Goal: Register for event/course: Sign up to attend an event or enroll in a course

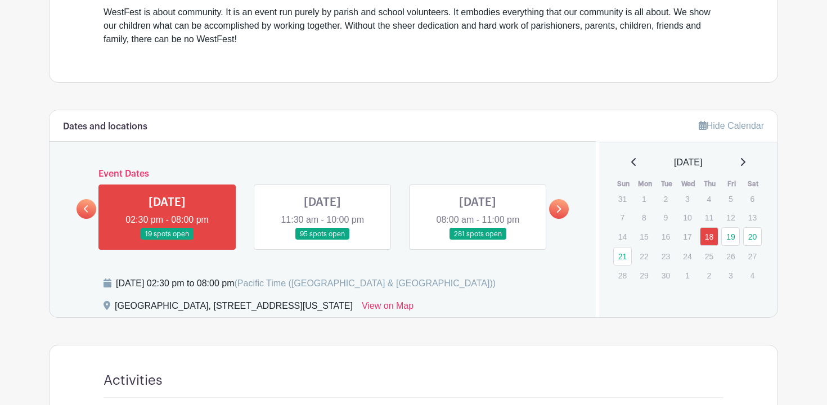
scroll to position [431, 0]
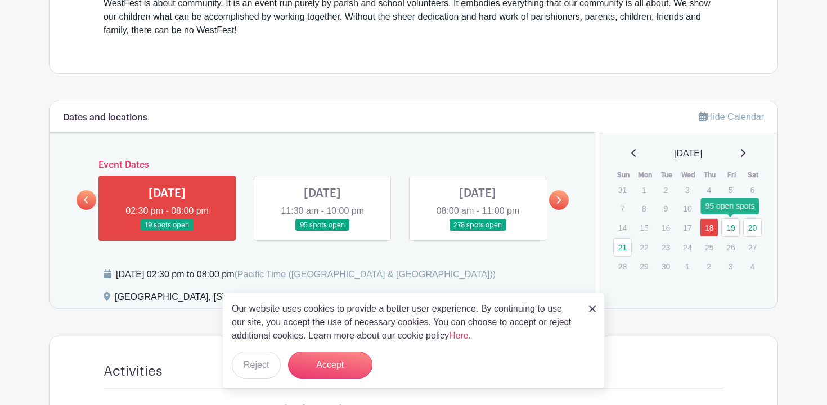
click at [731, 226] on link "19" at bounding box center [731, 227] width 19 height 19
click at [331, 368] on button "Accept" at bounding box center [330, 365] width 84 height 27
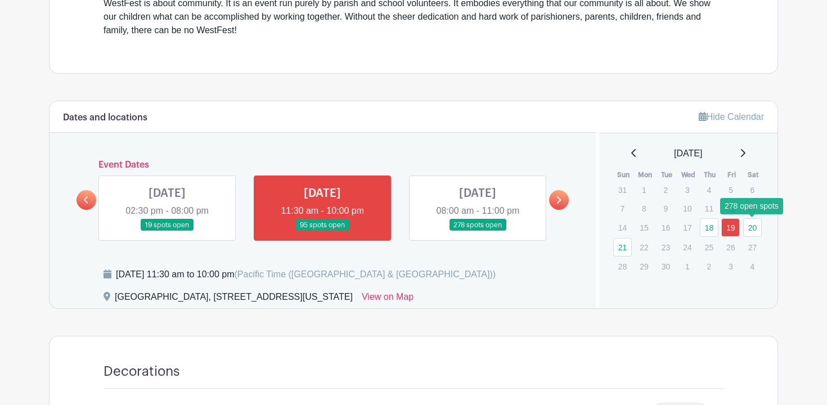
click at [756, 229] on link "20" at bounding box center [752, 227] width 19 height 19
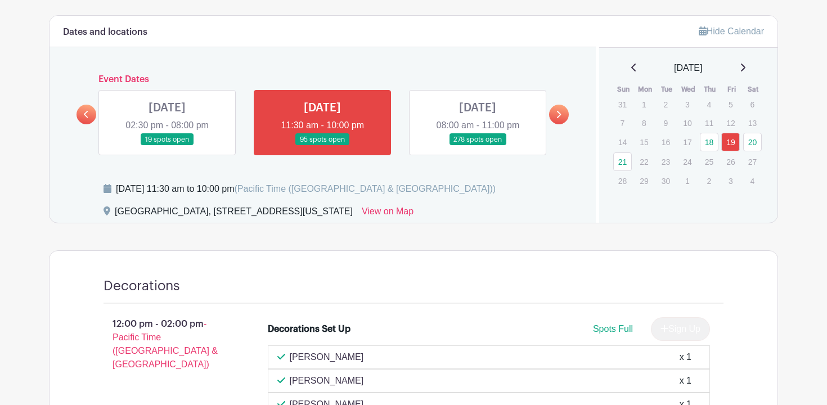
scroll to position [519, 0]
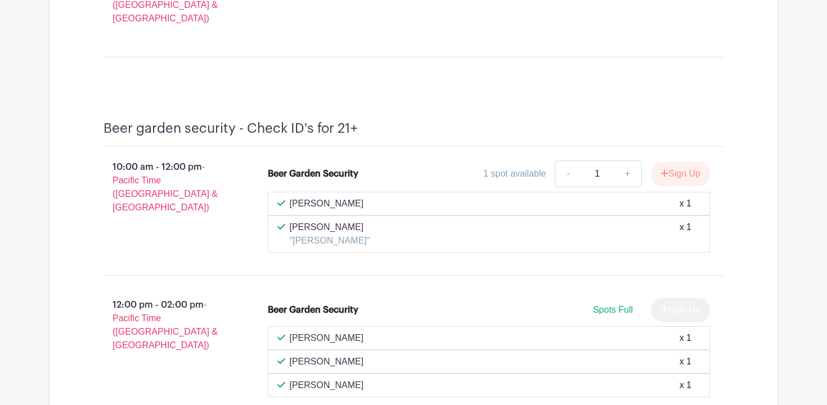
scroll to position [14670, 0]
click at [679, 162] on button "Sign Up" at bounding box center [680, 174] width 59 height 24
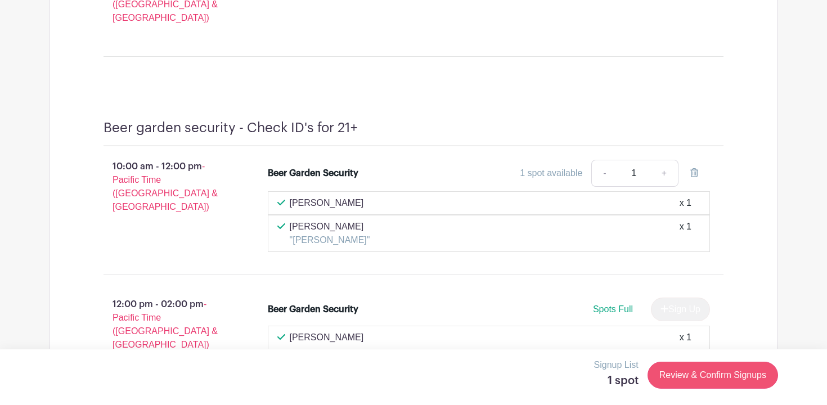
click at [687, 374] on link "Review & Confirm Signups" at bounding box center [713, 375] width 131 height 27
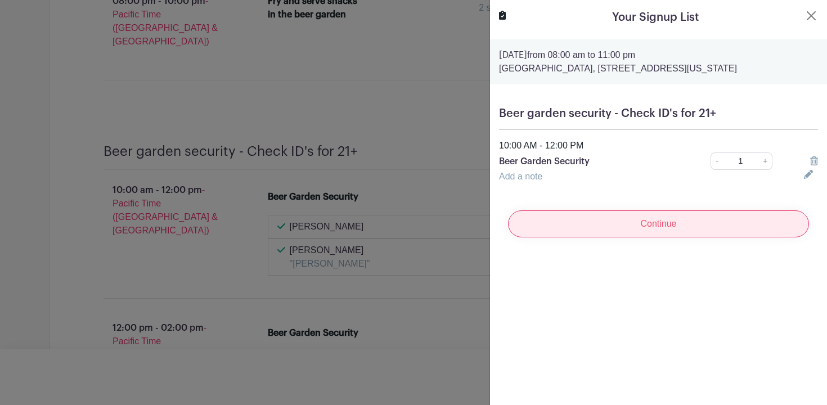
click at [662, 221] on input "Continue" at bounding box center [658, 223] width 301 height 27
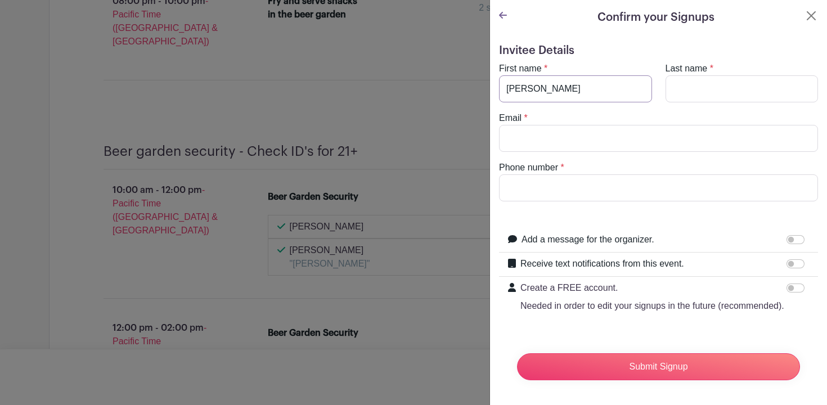
type input "[PERSON_NAME]"
type input "Nakich"
type input "[PERSON_NAME][EMAIL_ADDRESS][PERSON_NAME][DOMAIN_NAME]"
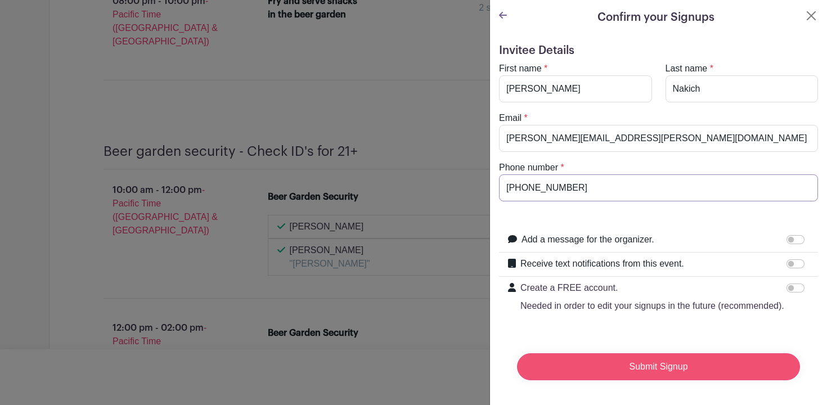
type input "[PHONE_NUMBER]"
click at [632, 370] on input "Submit Signup" at bounding box center [658, 366] width 283 height 27
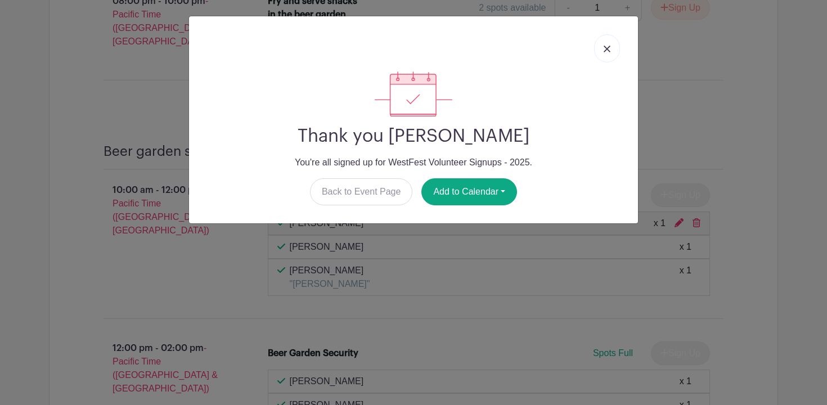
click at [607, 49] on img at bounding box center [607, 49] width 7 height 7
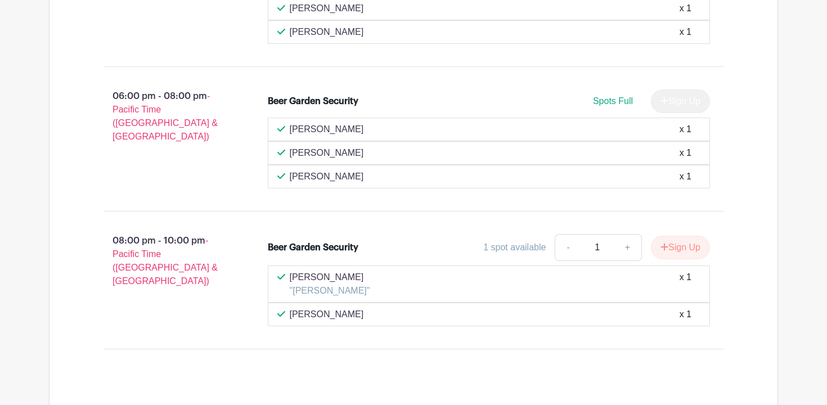
scroll to position [15438, 0]
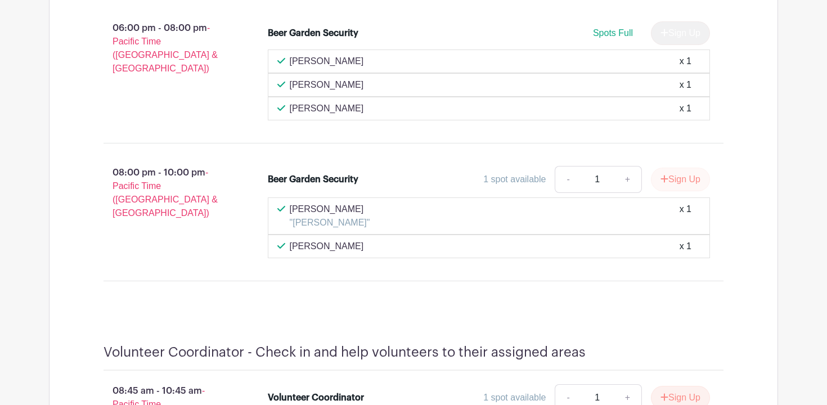
click at [675, 168] on button "Sign Up" at bounding box center [680, 180] width 59 height 24
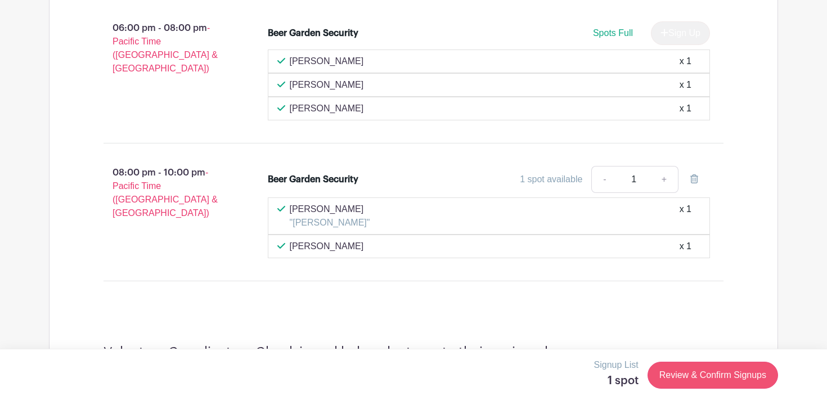
click at [712, 374] on link "Review & Confirm Signups" at bounding box center [713, 375] width 131 height 27
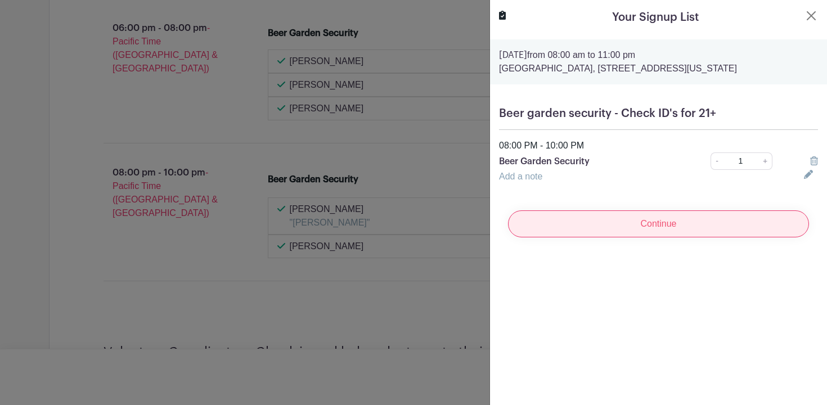
click at [664, 234] on input "Continue" at bounding box center [658, 223] width 301 height 27
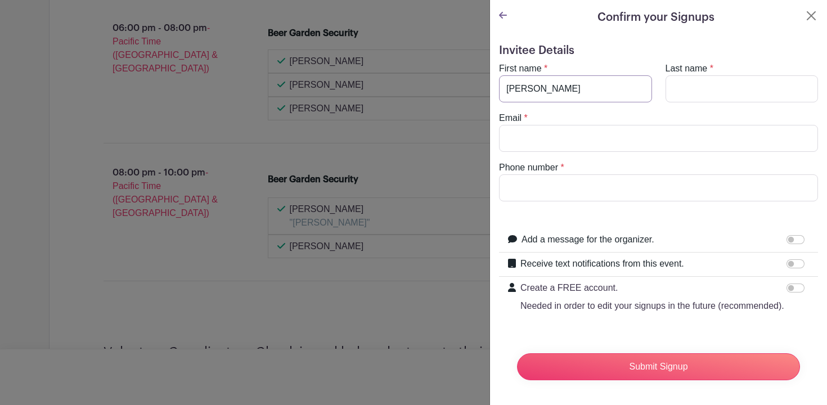
type input "[PERSON_NAME]"
type input "Nakich"
type input "[PERSON_NAME][EMAIL_ADDRESS][PERSON_NAME][DOMAIN_NAME]"
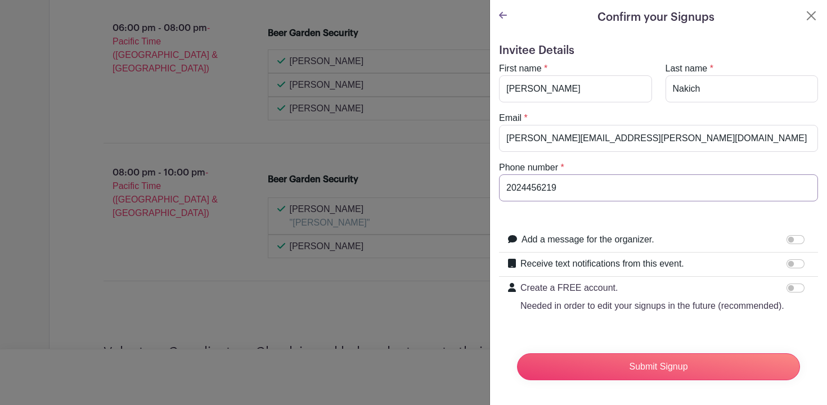
type input "2024456219"
click at [662, 221] on form "Invitee Details First name * [PERSON_NAME] Last name * [PERSON_NAME] Email * [P…" at bounding box center [658, 217] width 319 height 346
click at [665, 365] on input "Submit Signup" at bounding box center [658, 366] width 283 height 27
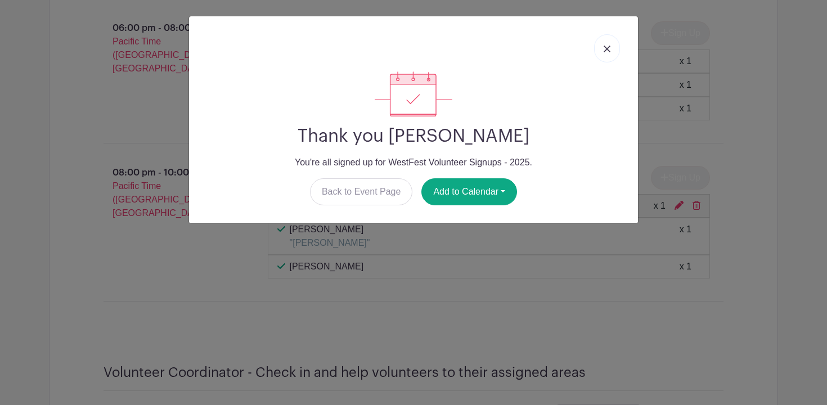
click at [604, 44] on link at bounding box center [607, 48] width 26 height 28
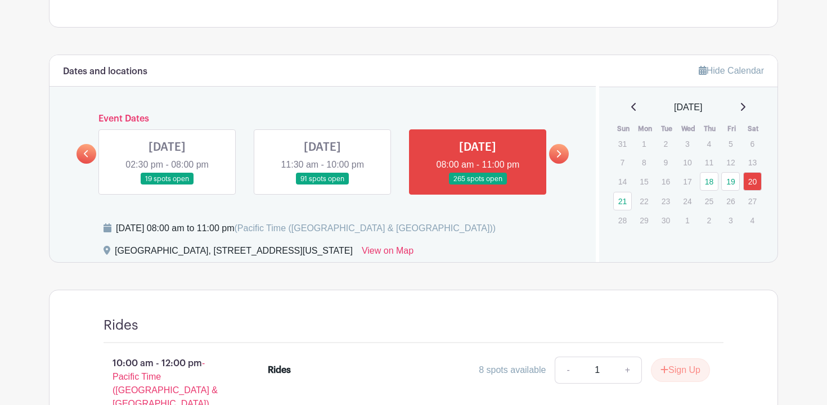
scroll to position [477, 0]
click at [732, 177] on link "19" at bounding box center [731, 181] width 19 height 19
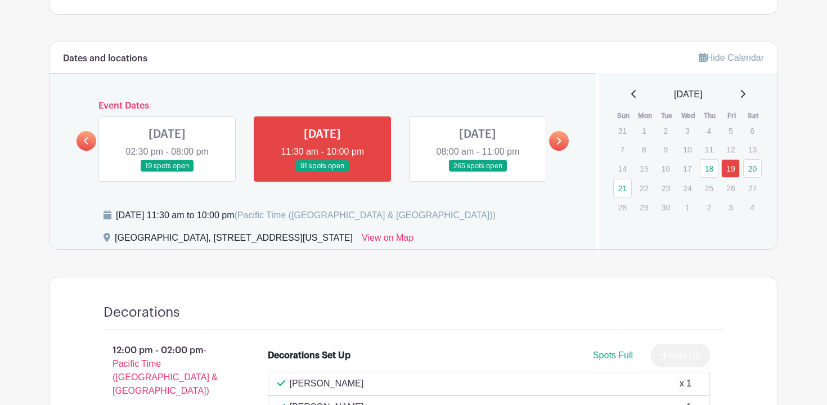
scroll to position [489, 0]
click at [167, 173] on link at bounding box center [167, 173] width 0 height 0
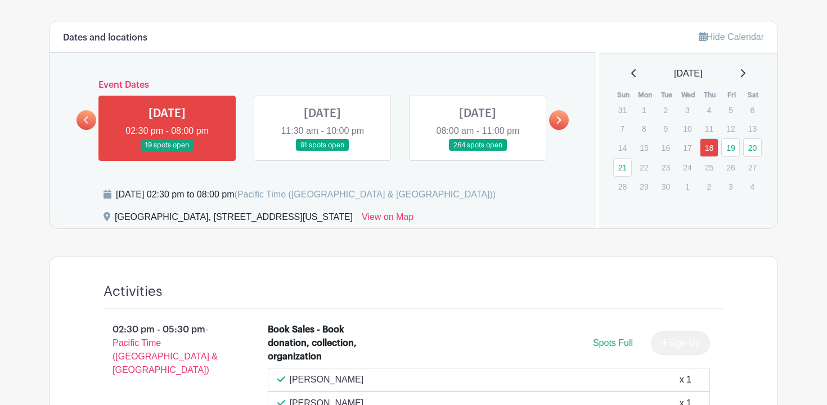
scroll to position [511, 0]
click at [322, 151] on link at bounding box center [322, 151] width 0 height 0
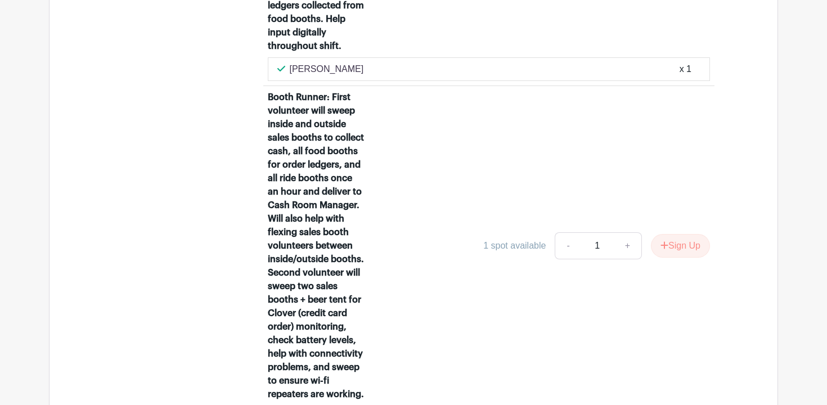
scroll to position [7102, 0]
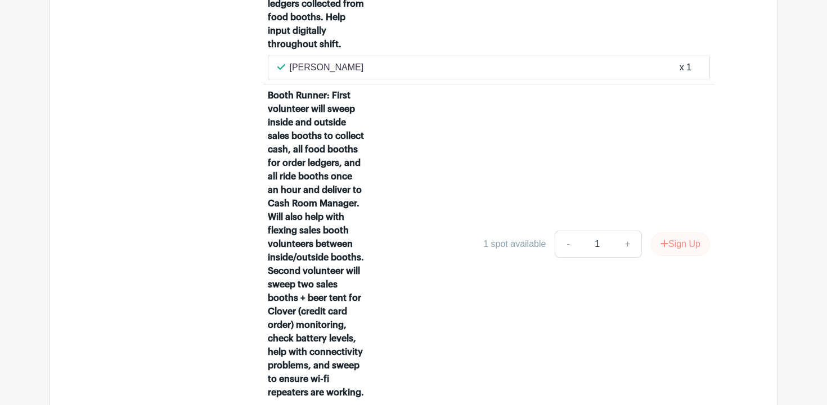
click at [682, 232] on button "Sign Up" at bounding box center [680, 244] width 59 height 24
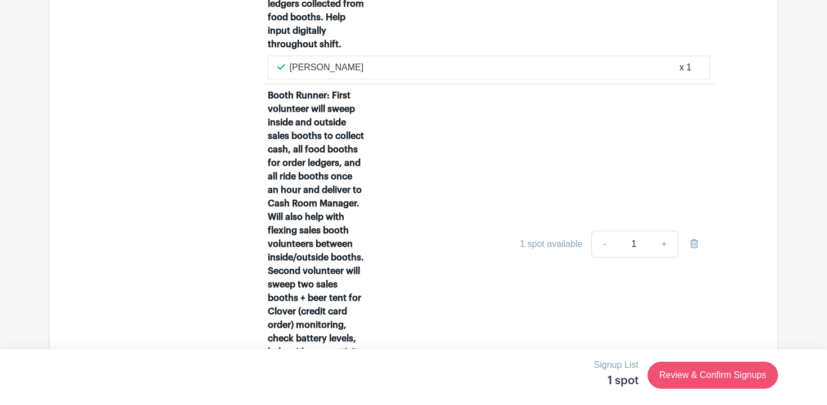
click at [705, 375] on link "Review & Confirm Signups" at bounding box center [713, 375] width 131 height 27
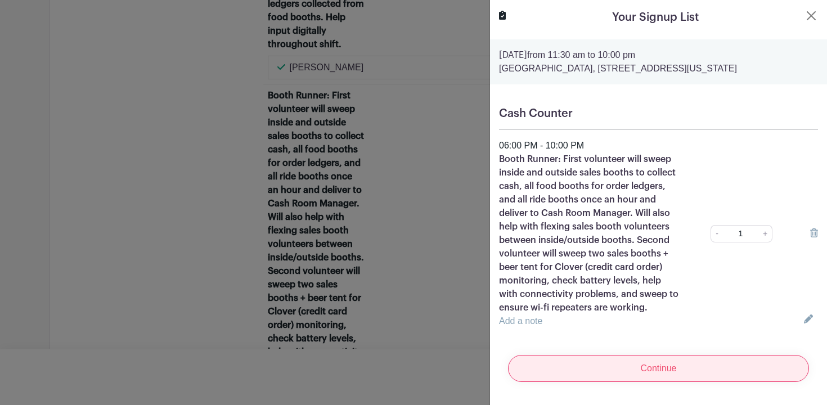
click at [656, 380] on input "Continue" at bounding box center [658, 368] width 301 height 27
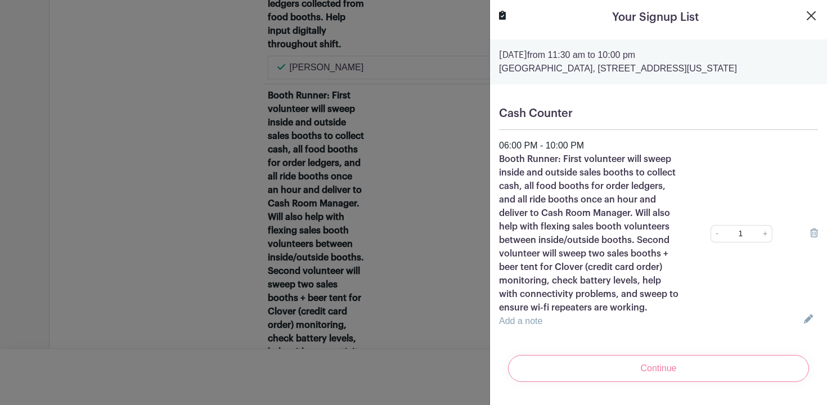
click at [809, 11] on button "Close" at bounding box center [812, 16] width 14 height 14
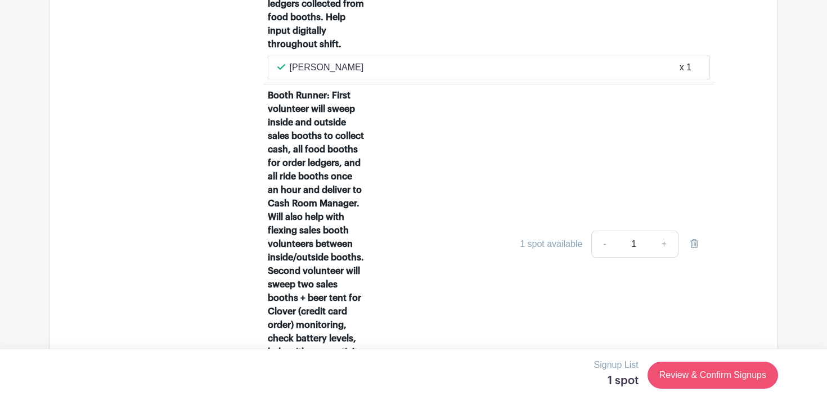
click at [700, 382] on link "Review & Confirm Signups" at bounding box center [713, 375] width 131 height 27
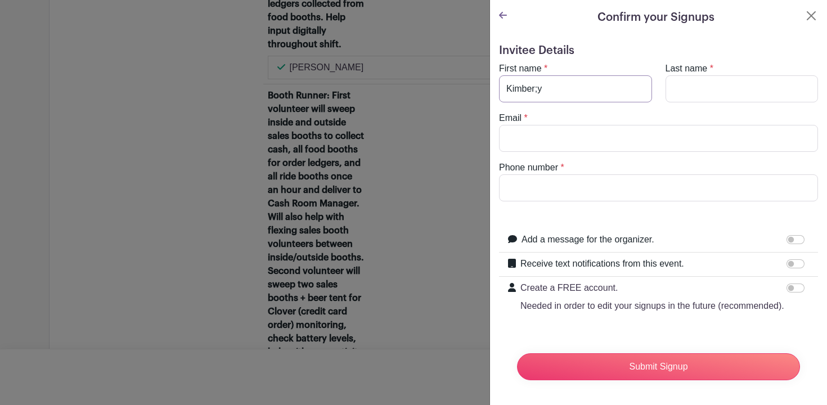
click at [549, 87] on input "Kimber;y" at bounding box center [575, 88] width 153 height 27
type input "[PERSON_NAME]"
type input "k"
type input "[PERSON_NAME]"
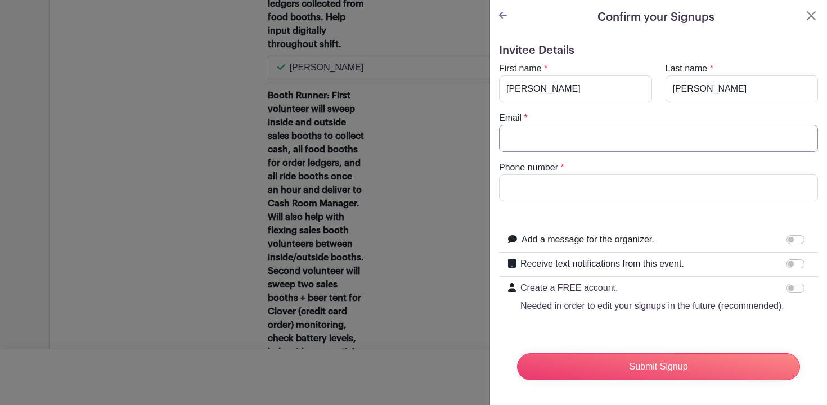
type input "[PERSON_NAME][EMAIL_ADDRESS][PERSON_NAME][DOMAIN_NAME]"
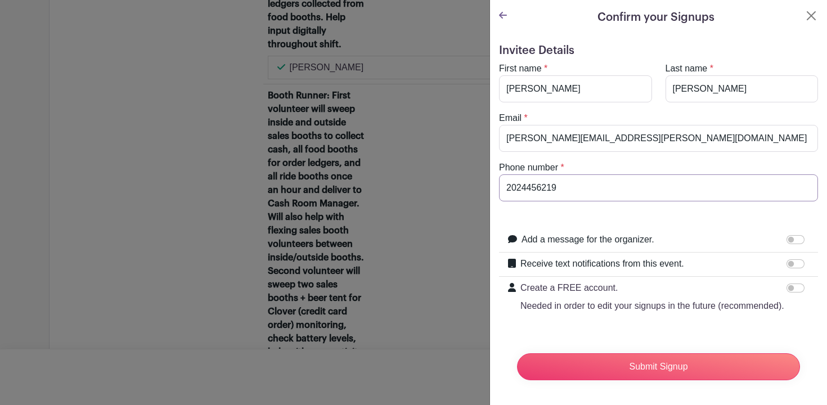
type input "2024456219"
click at [513, 347] on div "Submit Signup" at bounding box center [658, 366] width 301 height 45
click at [642, 363] on input "Submit Signup" at bounding box center [658, 366] width 283 height 27
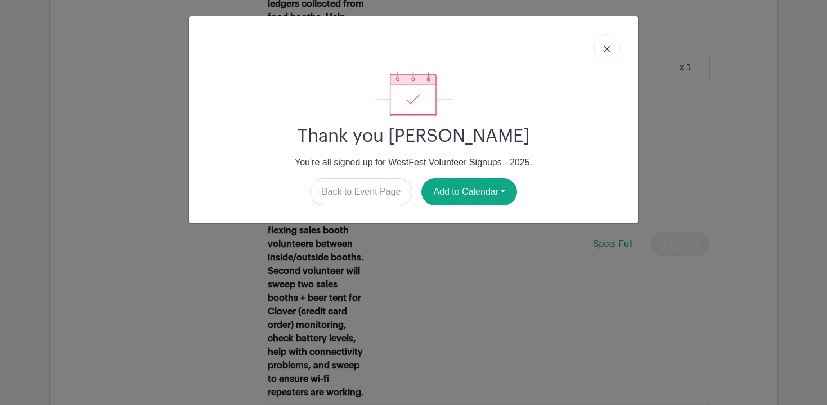
click at [607, 52] on img at bounding box center [607, 49] width 7 height 7
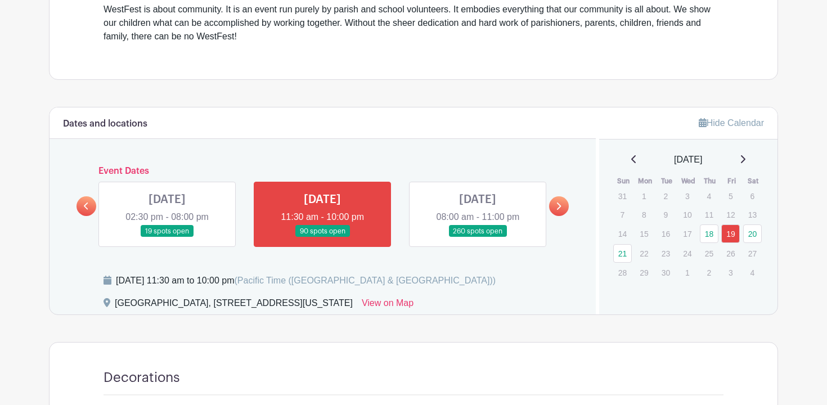
scroll to position [421, 0]
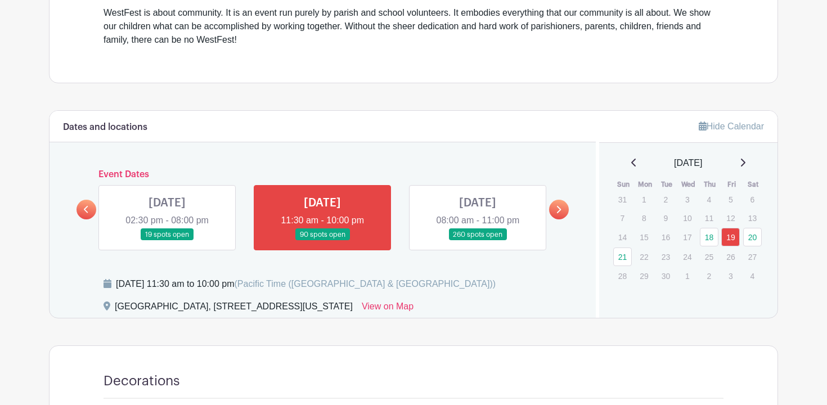
click at [478, 241] on link at bounding box center [478, 241] width 0 height 0
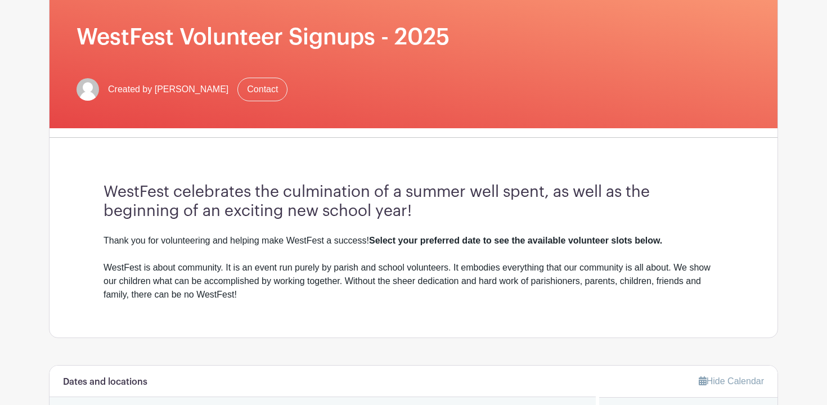
scroll to position [301, 0]
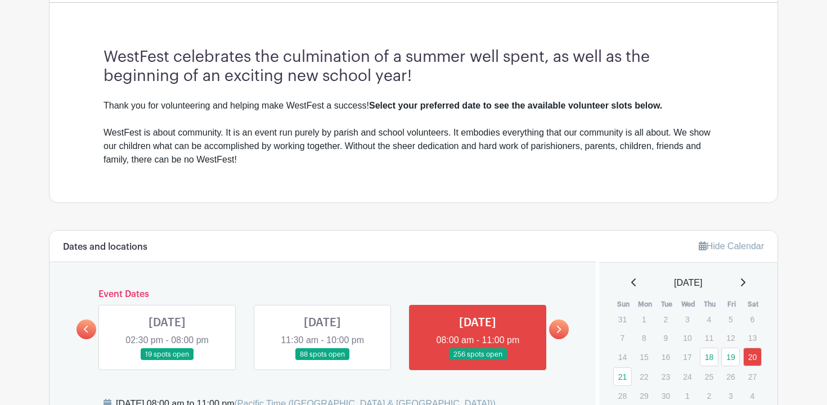
click at [563, 325] on link at bounding box center [559, 330] width 20 height 20
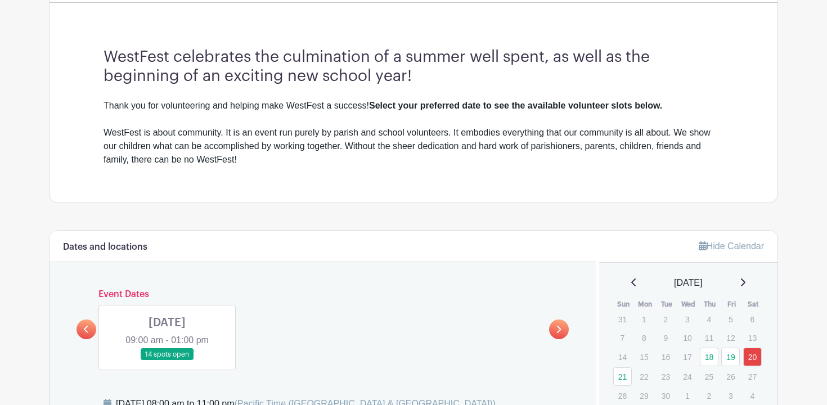
click at [167, 361] on link at bounding box center [167, 361] width 0 height 0
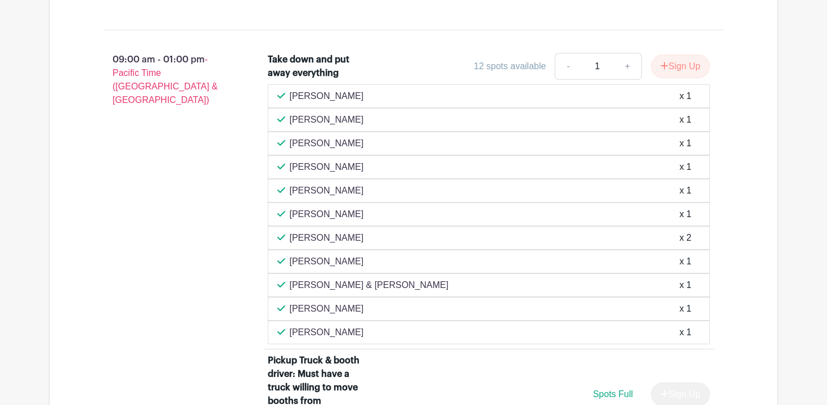
scroll to position [899, 0]
click at [628, 64] on link "+" at bounding box center [628, 65] width 28 height 27
type input "2"
click at [672, 63] on button "Sign Up" at bounding box center [680, 65] width 59 height 24
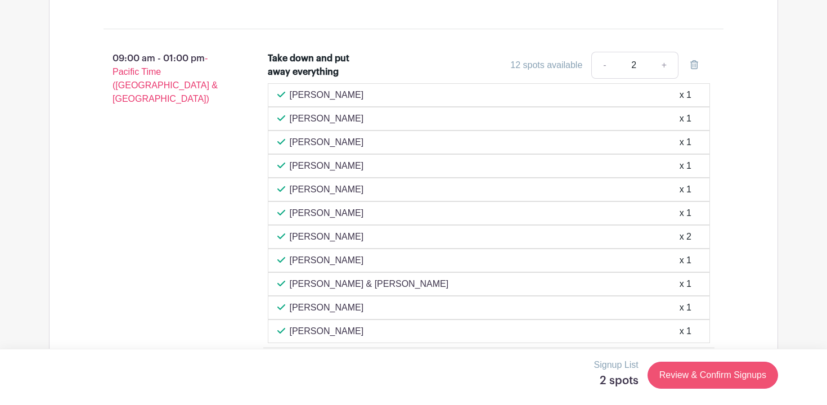
click at [691, 379] on link "Review & Confirm Signups" at bounding box center [713, 375] width 131 height 27
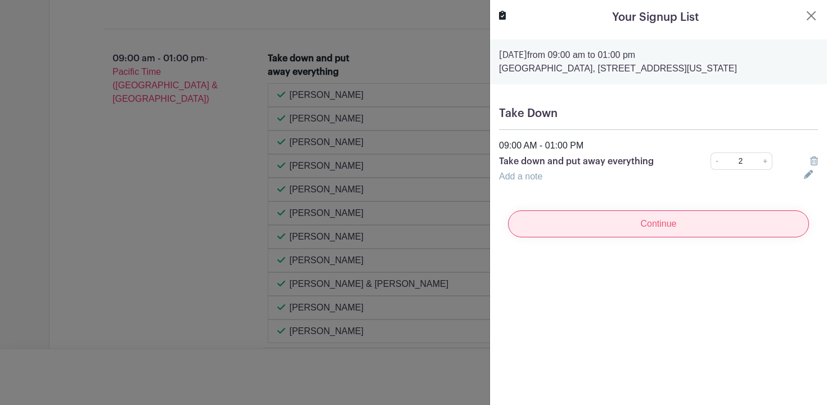
click at [668, 229] on input "Continue" at bounding box center [658, 223] width 301 height 27
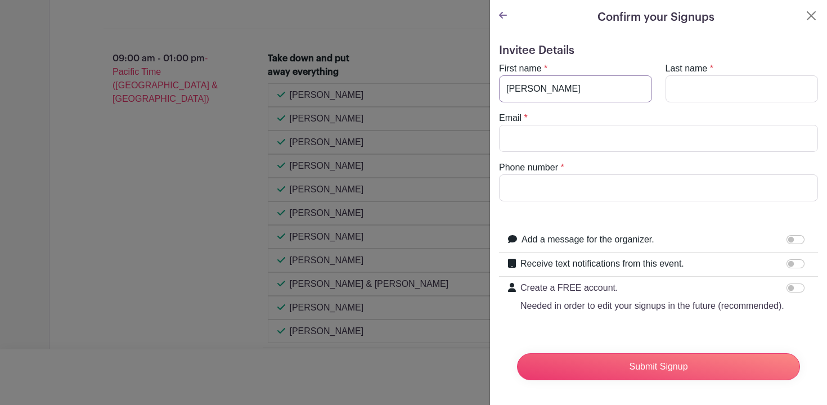
type input "[PERSON_NAME]"
type input "M"
type input "Nakich"
type input "[PERSON_NAME]"
type input "[PERSON_NAME][EMAIL_ADDRESS][PERSON_NAME][DOMAIN_NAME]"
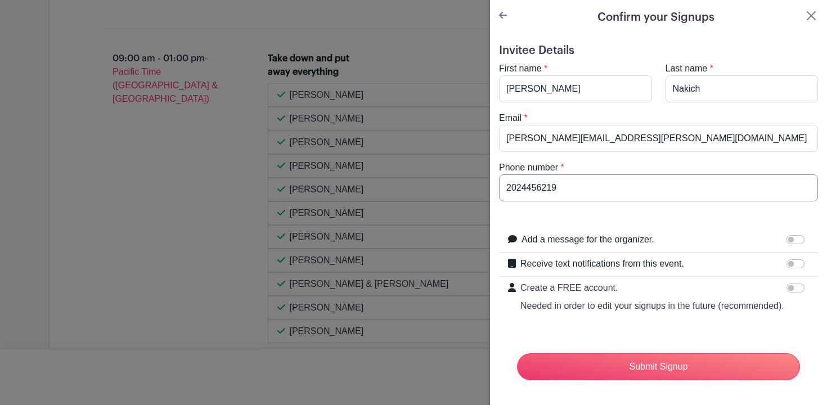
type input "2024456219"
click at [691, 338] on form "Invitee Details First name * [PERSON_NAME] Last name * [PERSON_NAME] Email * [P…" at bounding box center [658, 217] width 319 height 346
click at [680, 379] on input "Submit Signup" at bounding box center [658, 366] width 283 height 27
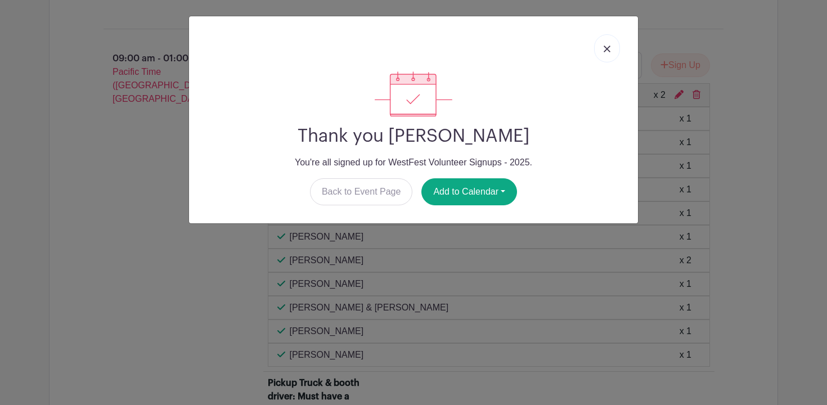
click at [606, 44] on link at bounding box center [607, 48] width 26 height 28
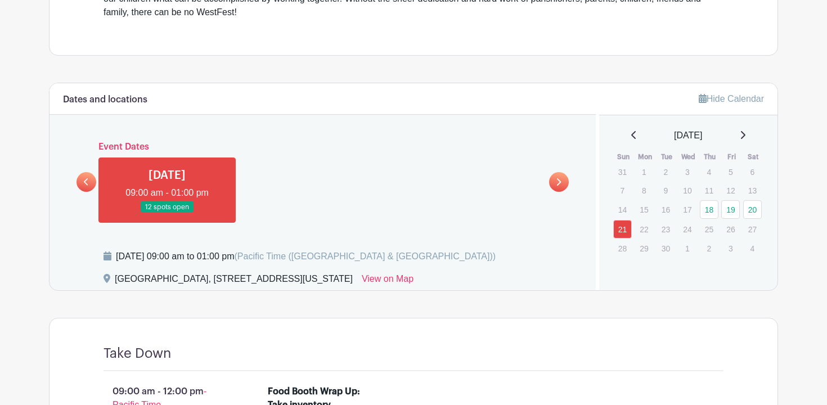
scroll to position [297, 0]
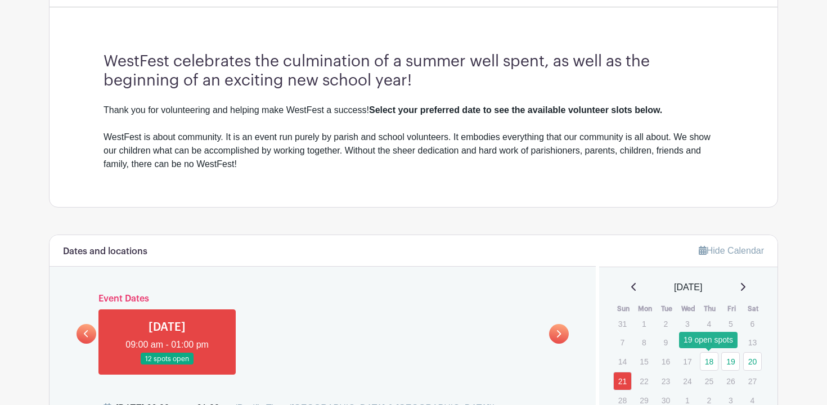
click at [709, 362] on link "18" at bounding box center [709, 361] width 19 height 19
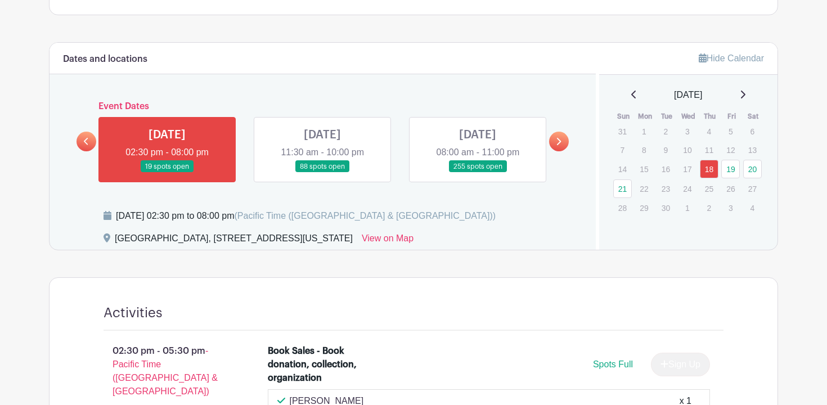
scroll to position [468, 0]
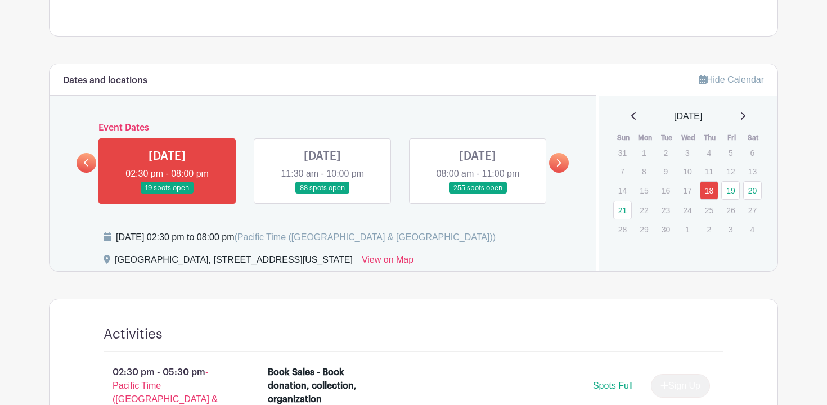
click at [322, 194] on link at bounding box center [322, 194] width 0 height 0
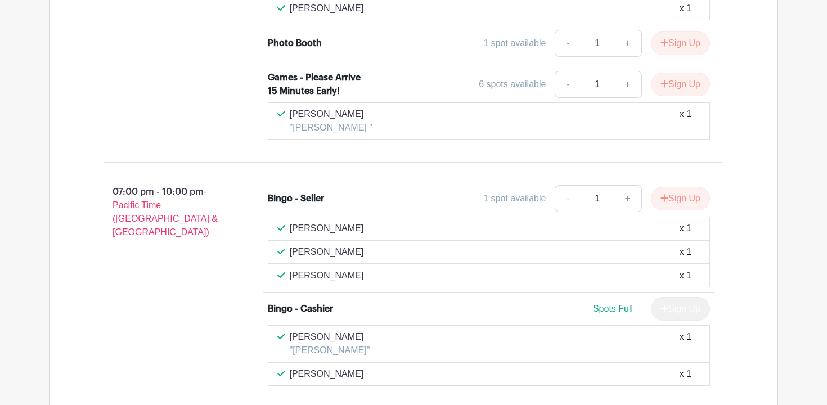
scroll to position [2567, 0]
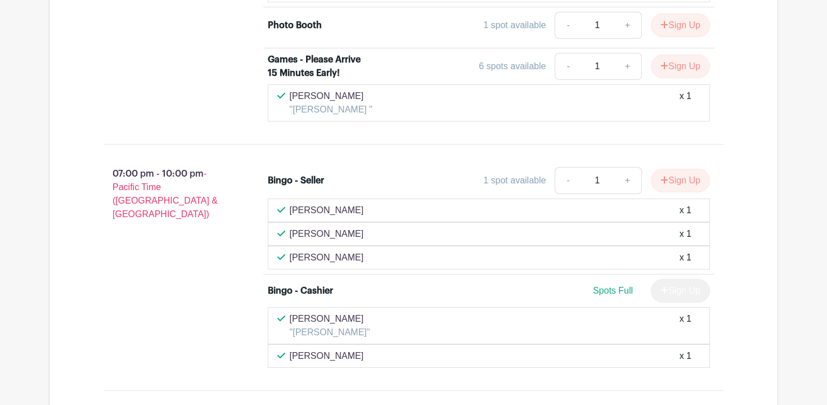
click at [418, 160] on div "07:00 pm - 10:00 pm - Pacific Time ([GEOGRAPHIC_DATA] & [GEOGRAPHIC_DATA]) Bing…" at bounding box center [414, 268] width 674 height 228
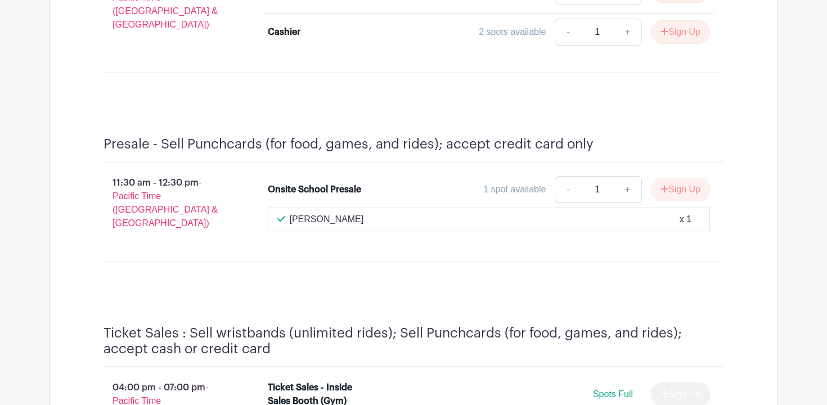
scroll to position [5814, 0]
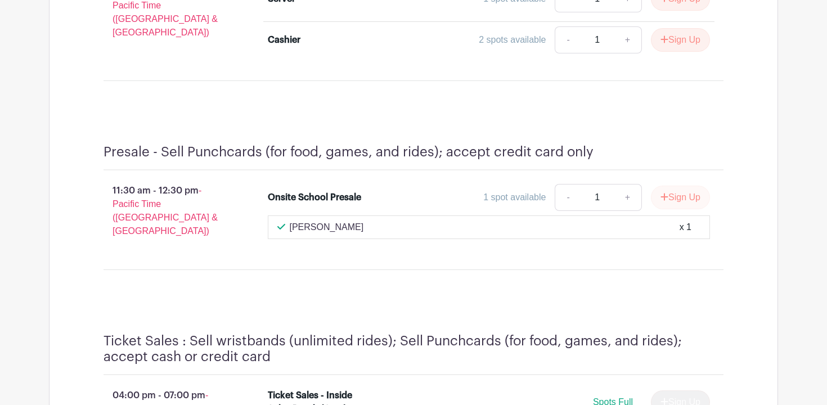
click at [677, 186] on button "Sign Up" at bounding box center [680, 198] width 59 height 24
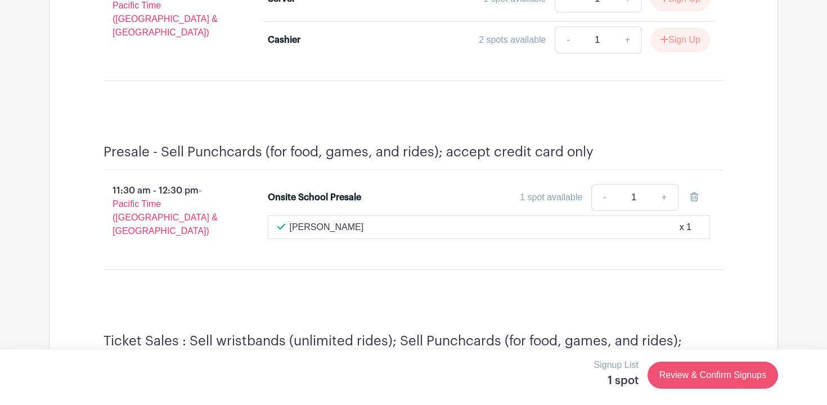
click at [717, 373] on link "Review & Confirm Signups" at bounding box center [713, 375] width 131 height 27
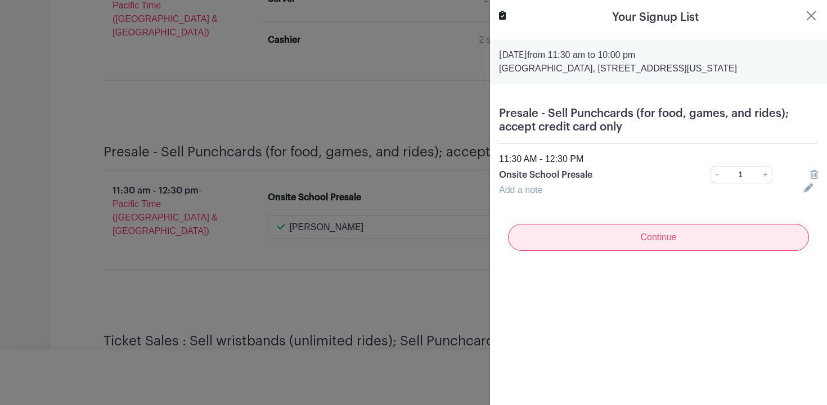
click at [646, 240] on input "Continue" at bounding box center [658, 237] width 301 height 27
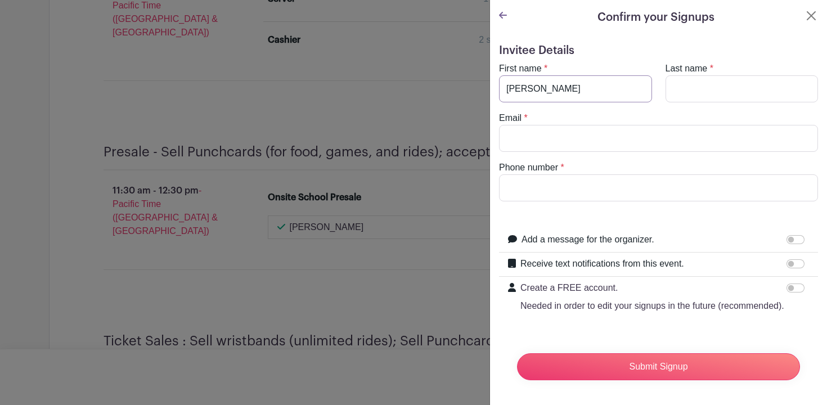
type input "[PERSON_NAME]"
type input "q"
type input "Nakich"
type input "[PERSON_NAME][EMAIL_ADDRESS][PERSON_NAME][DOMAIN_NAME]"
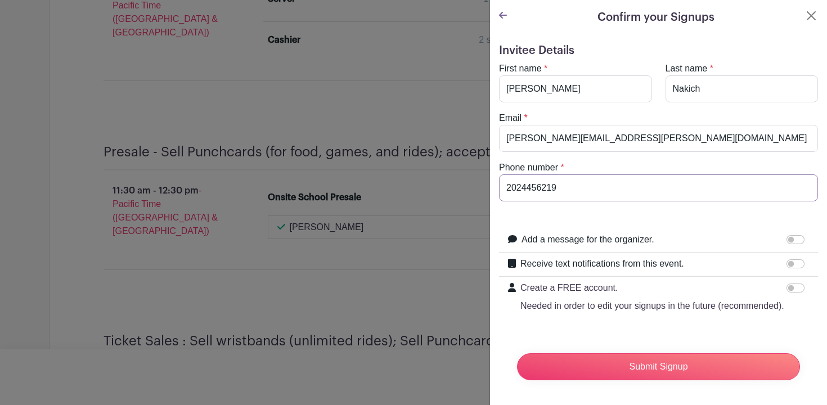
type input "2024456219"
click at [661, 207] on form "Invitee Details First name * [PERSON_NAME] Last name * [PERSON_NAME] Email * [P…" at bounding box center [658, 217] width 319 height 346
click at [644, 369] on input "Submit Signup" at bounding box center [658, 366] width 283 height 27
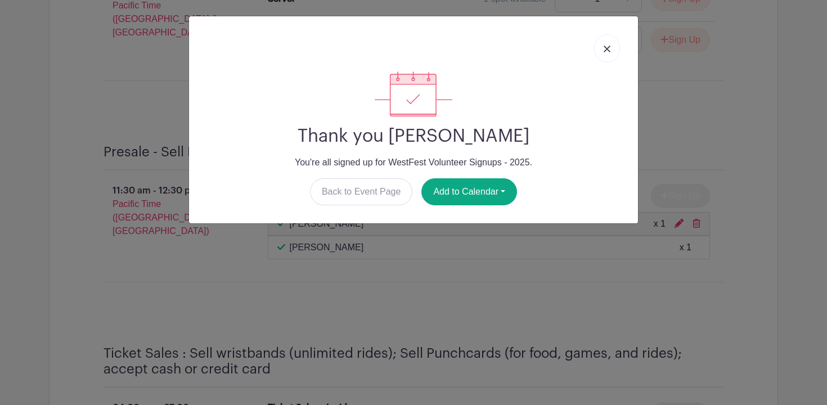
click at [607, 49] on img at bounding box center [607, 49] width 7 height 7
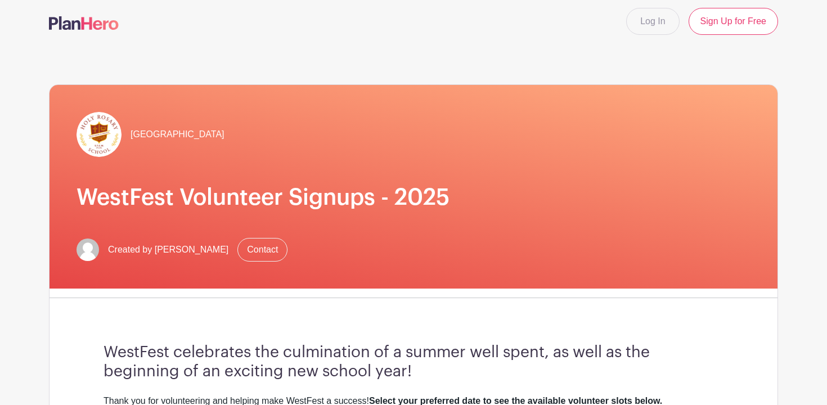
scroll to position [384, 0]
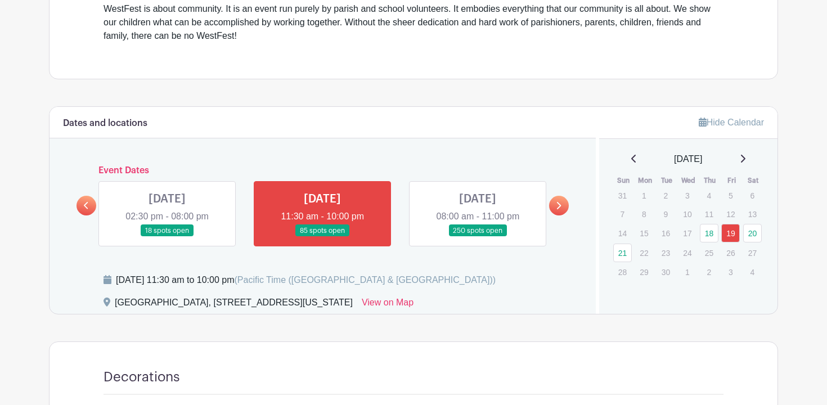
scroll to position [446, 0]
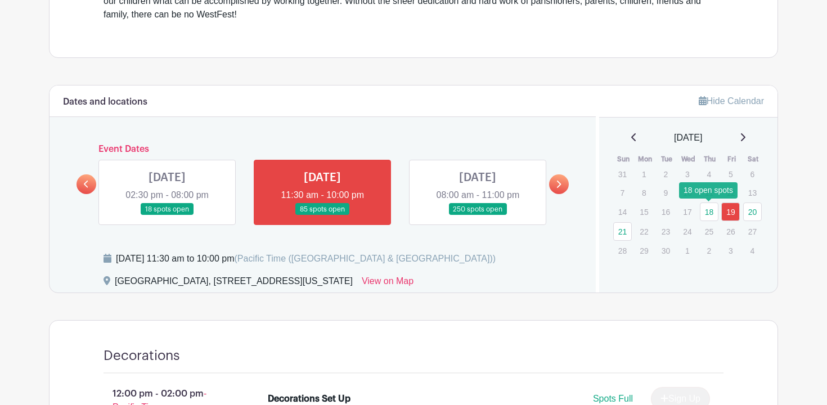
click at [708, 210] on link "18" at bounding box center [709, 212] width 19 height 19
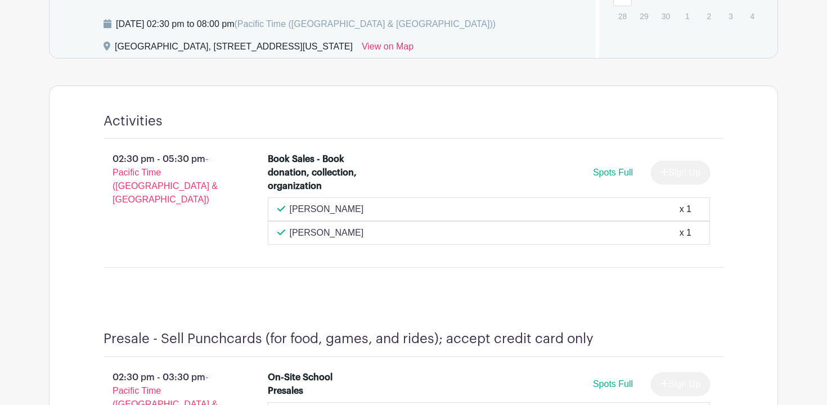
scroll to position [595, 0]
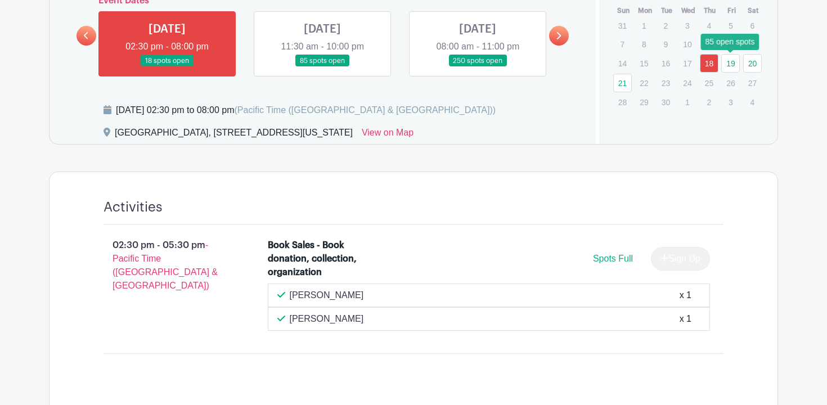
click at [731, 64] on link "19" at bounding box center [731, 63] width 19 height 19
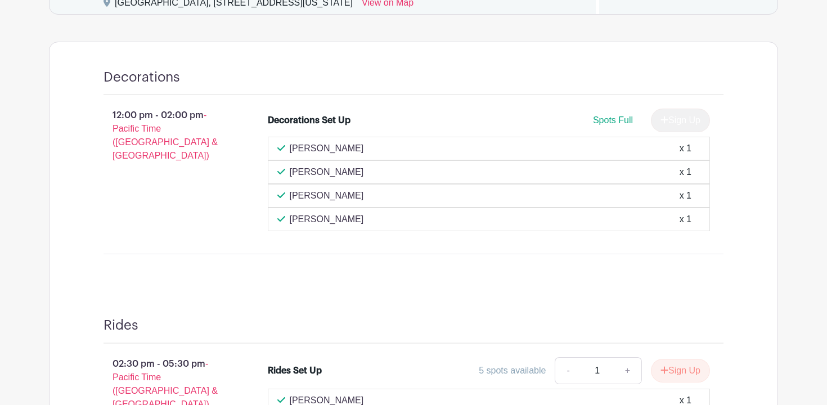
scroll to position [501, 0]
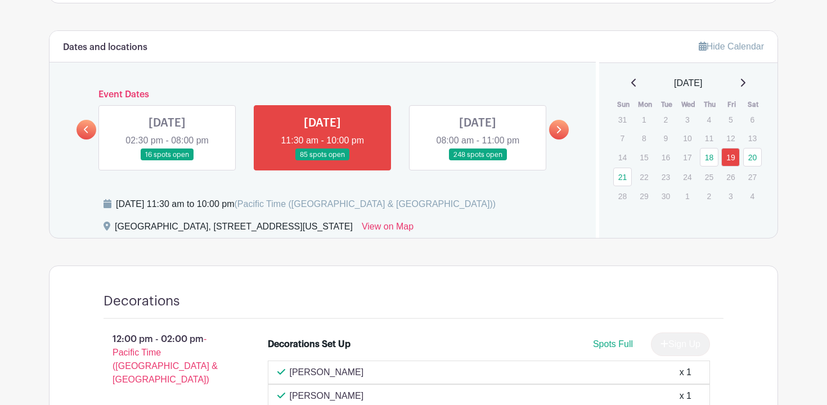
click at [478, 161] on link at bounding box center [478, 161] width 0 height 0
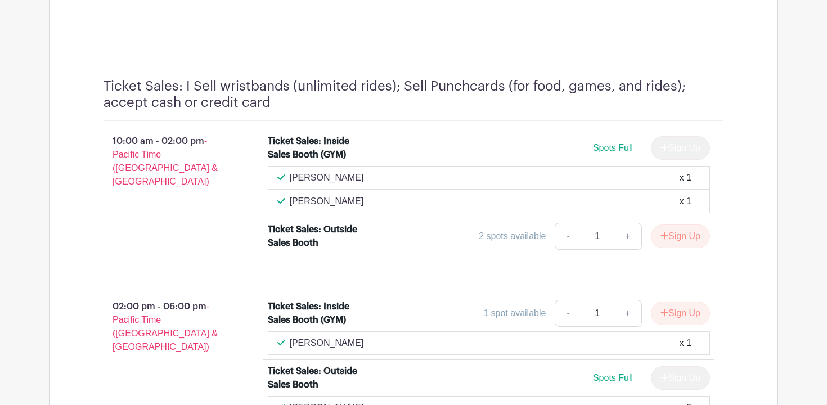
scroll to position [4830, 0]
click at [689, 225] on button "Sign Up" at bounding box center [680, 237] width 59 height 24
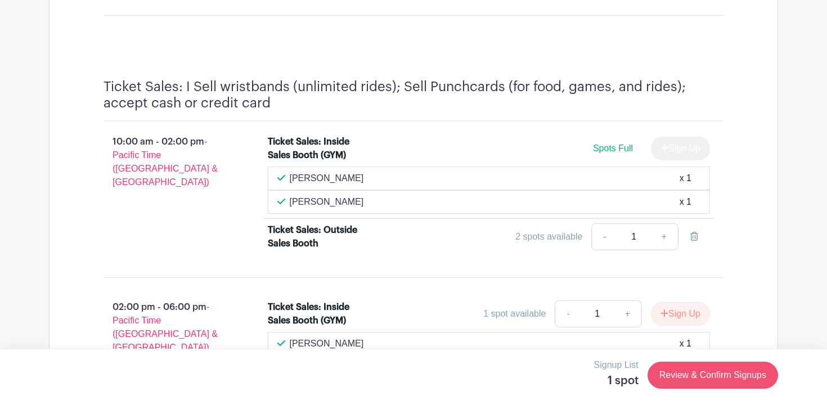
click at [707, 371] on link "Review & Confirm Signups" at bounding box center [713, 375] width 131 height 27
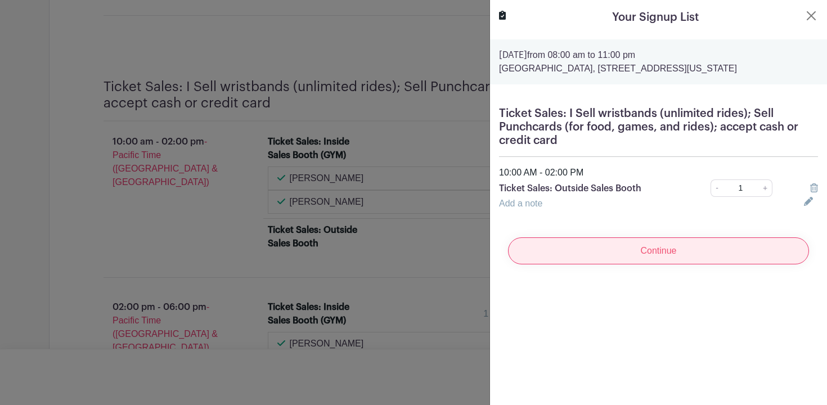
click at [639, 255] on input "Continue" at bounding box center [658, 250] width 301 height 27
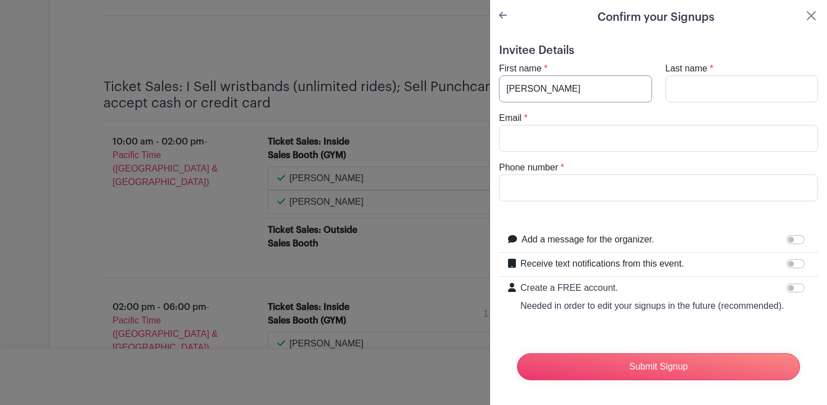
type input "[PERSON_NAME]"
type input "[PERSON_NAME][EMAIL_ADDRESS][PERSON_NAME][DOMAIN_NAME]"
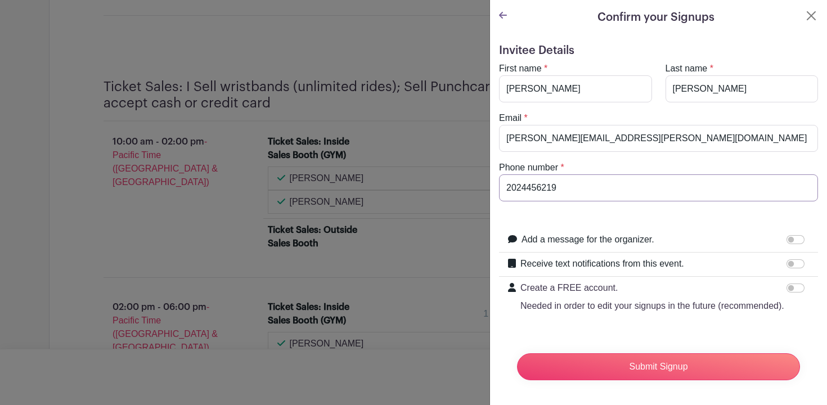
type input "2024456219"
click at [688, 321] on form "Invitee Details First name * Kimberly Last name * Delatte Email * erik.nakich@g…" at bounding box center [658, 217] width 319 height 346
click at [658, 366] on input "Submit Signup" at bounding box center [658, 366] width 283 height 27
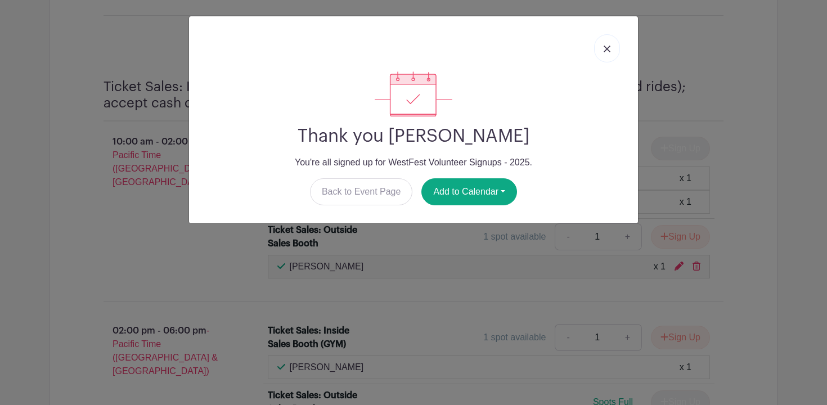
click at [611, 48] on link at bounding box center [607, 48] width 26 height 28
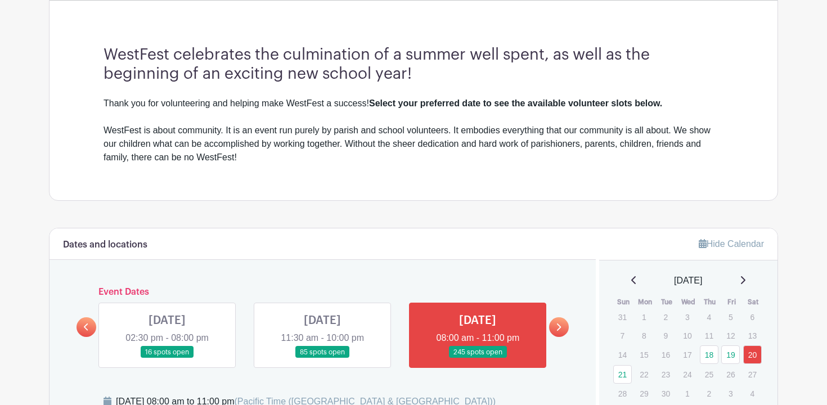
scroll to position [478, 0]
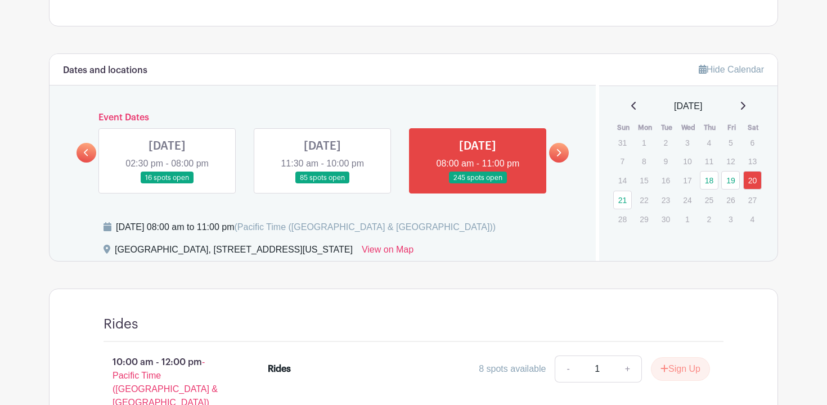
click at [322, 184] on link at bounding box center [322, 184] width 0 height 0
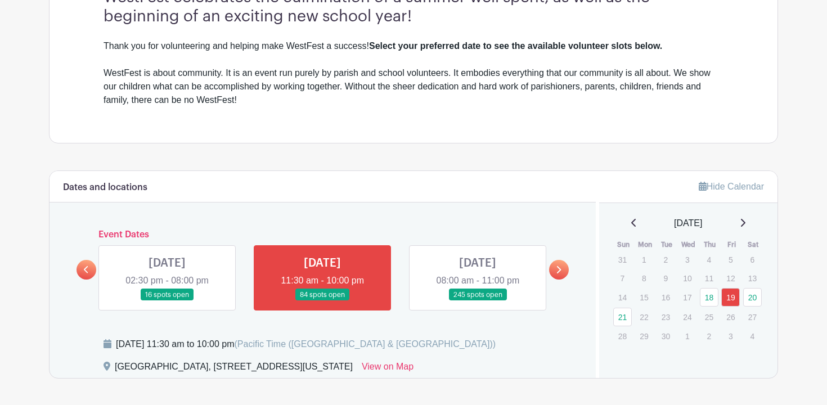
scroll to position [400, 0]
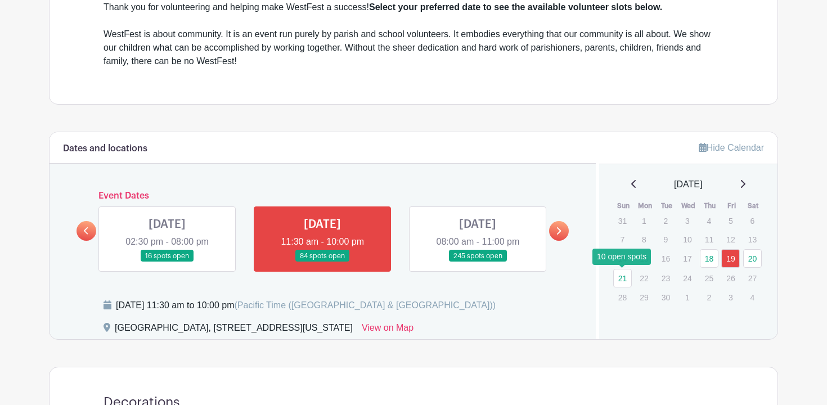
click at [624, 276] on link "21" at bounding box center [622, 278] width 19 height 19
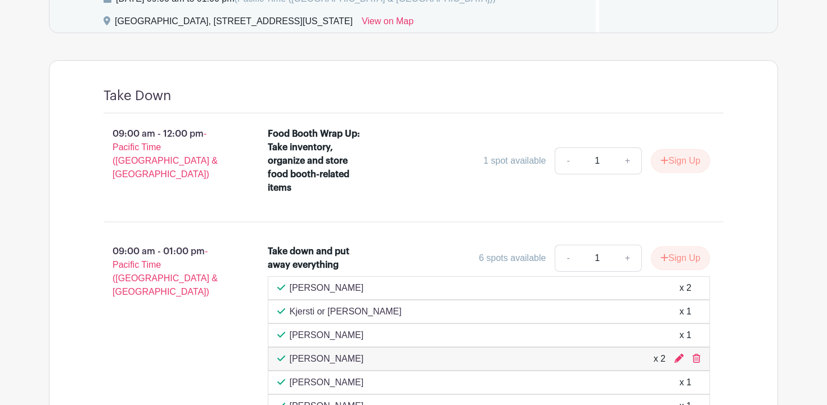
scroll to position [622, 0]
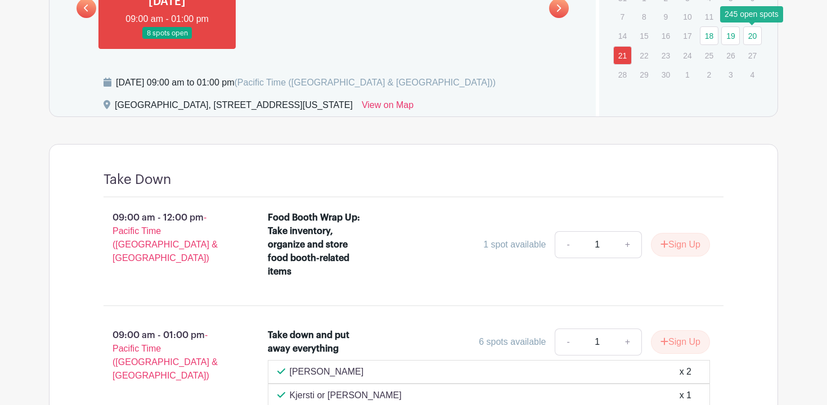
click at [754, 32] on link "20" at bounding box center [752, 35] width 19 height 19
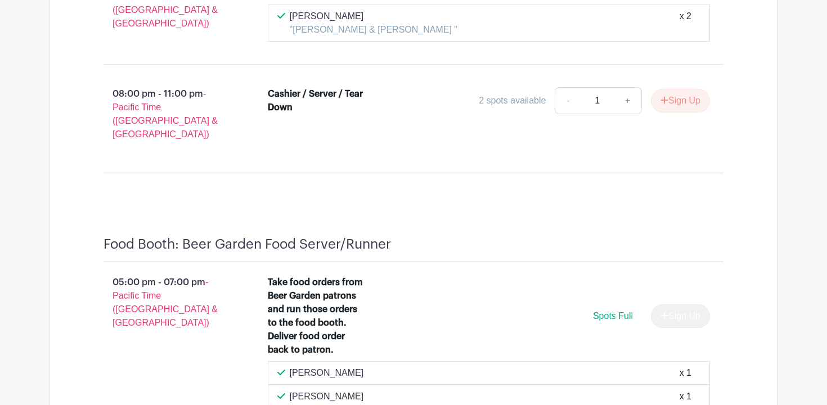
scroll to position [9965, 0]
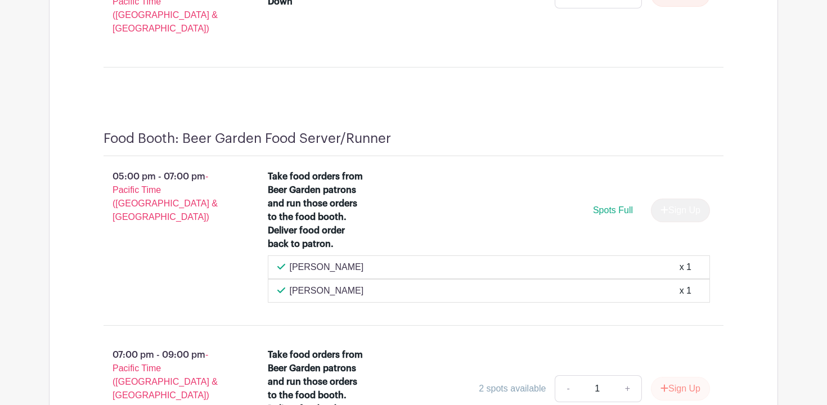
click at [675, 377] on button "Sign Up" at bounding box center [680, 389] width 59 height 24
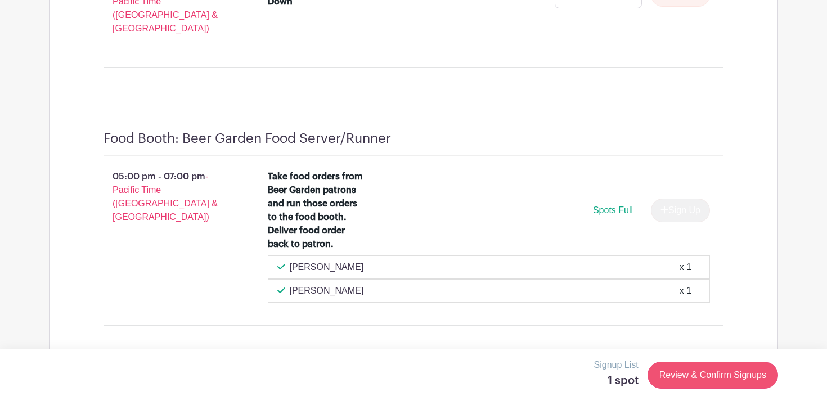
click at [714, 378] on link "Review & Confirm Signups" at bounding box center [713, 375] width 131 height 27
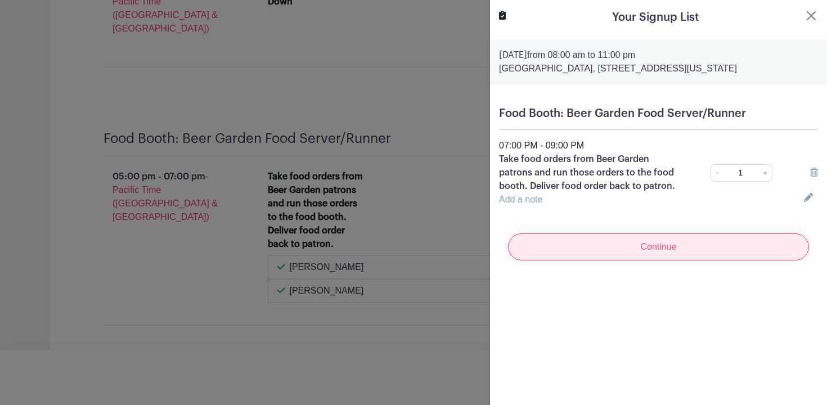
click at [642, 250] on input "Continue" at bounding box center [658, 247] width 301 height 27
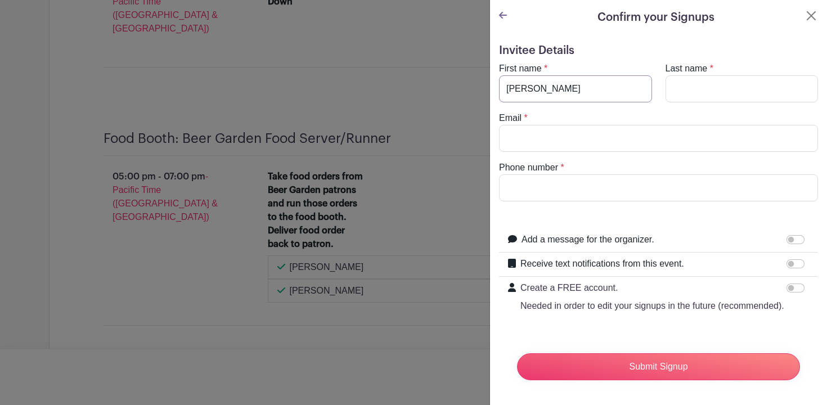
type input "[PERSON_NAME]"
type input "Nakich"
type input "[PERSON_NAME]"
type input "[PERSON_NAME][EMAIL_ADDRESS][PERSON_NAME][DOMAIN_NAME]"
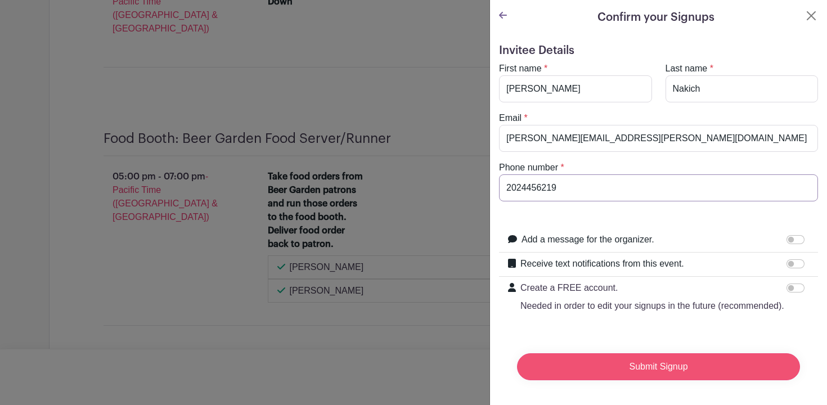
type input "2024456219"
click at [646, 360] on input "Submit Signup" at bounding box center [658, 366] width 283 height 27
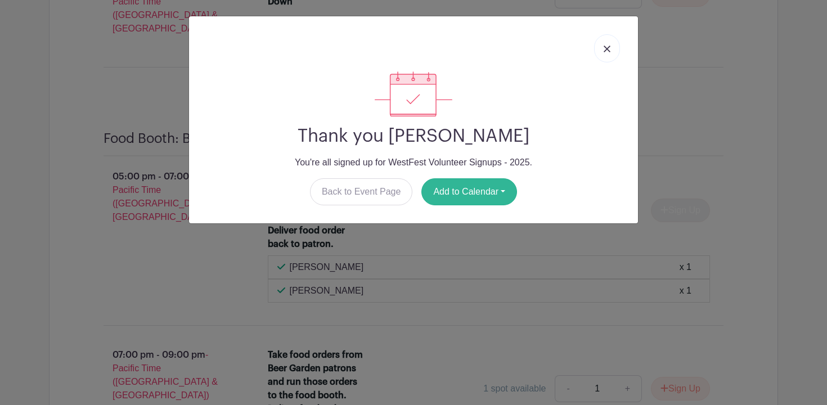
click at [469, 193] on button "Add to Calendar" at bounding box center [470, 191] width 96 height 27
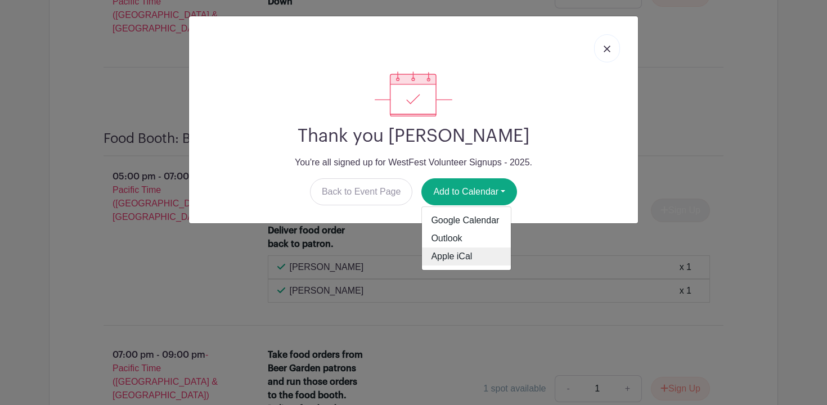
click at [458, 253] on link "Apple iCal" at bounding box center [466, 257] width 89 height 18
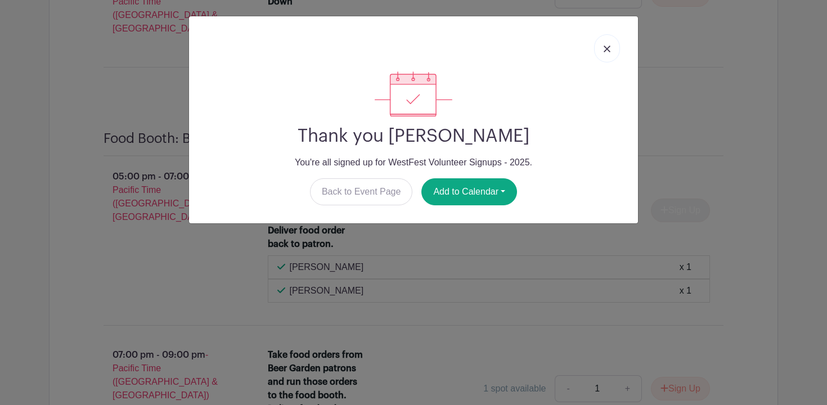
click at [608, 49] on img at bounding box center [607, 49] width 7 height 7
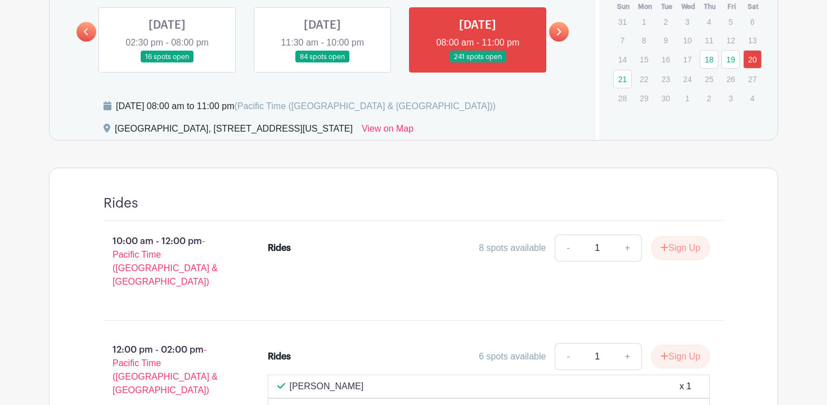
scroll to position [551, 0]
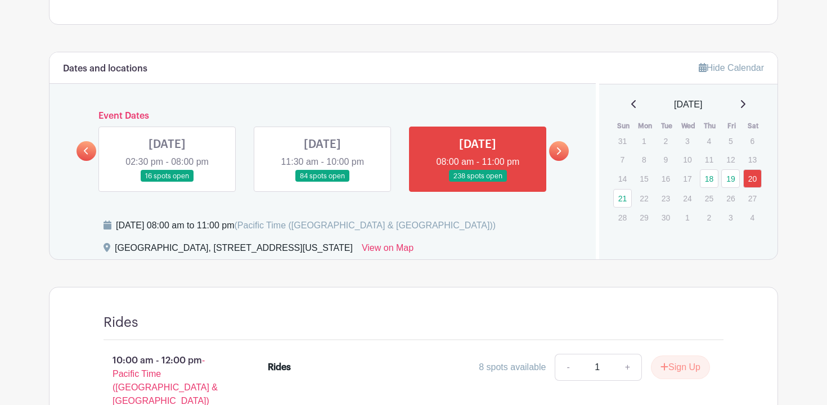
scroll to position [368, 0]
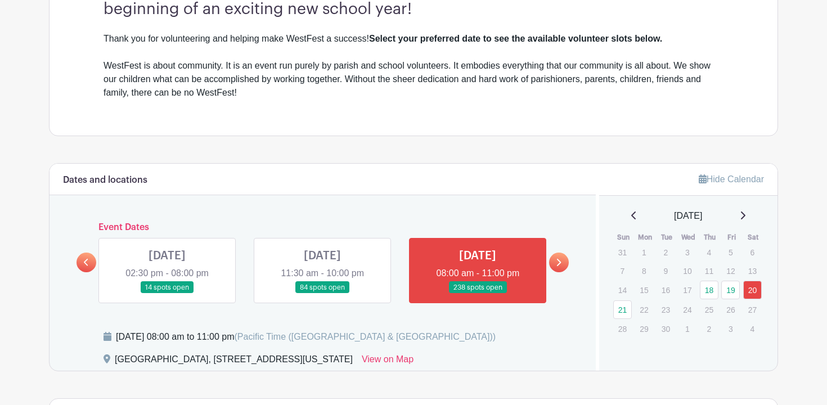
click at [167, 294] on link at bounding box center [167, 294] width 0 height 0
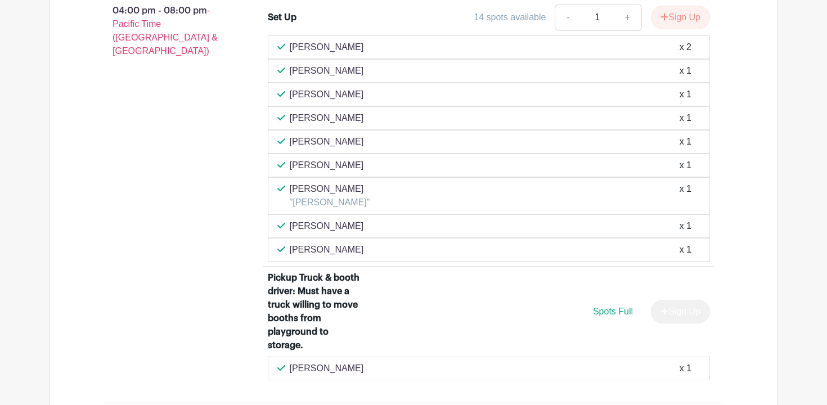
scroll to position [1459, 0]
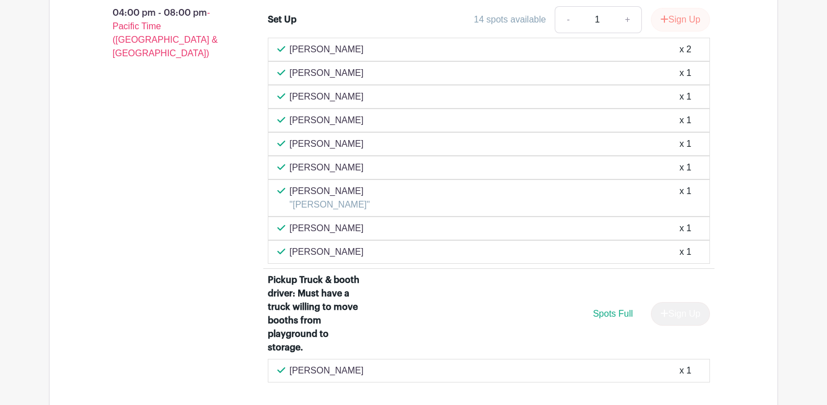
click at [678, 21] on button "Sign Up" at bounding box center [680, 20] width 59 height 24
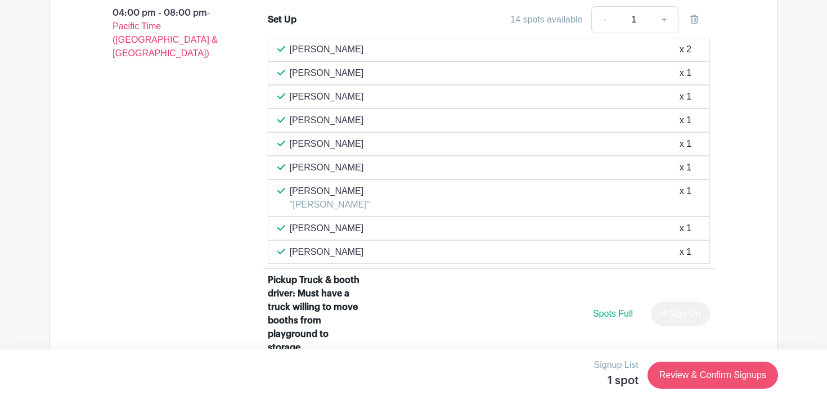
click at [713, 377] on link "Review & Confirm Signups" at bounding box center [713, 375] width 131 height 27
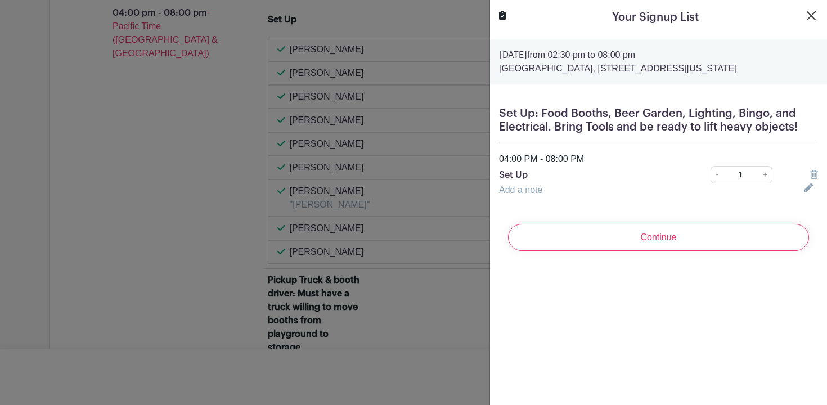
click at [813, 14] on button "Close" at bounding box center [812, 16] width 14 height 14
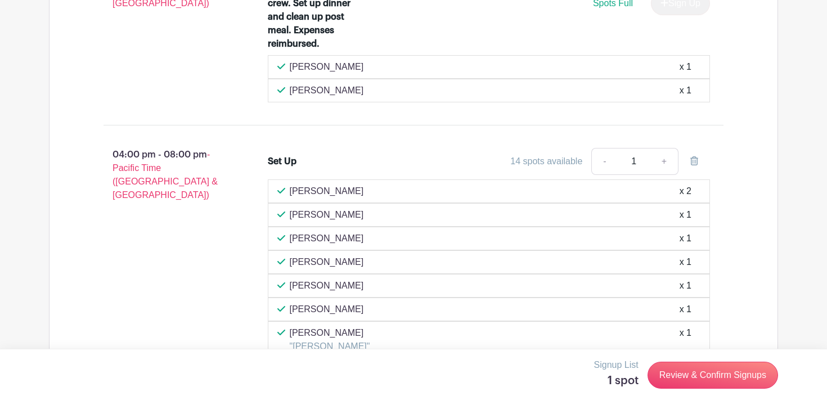
scroll to position [1319, 0]
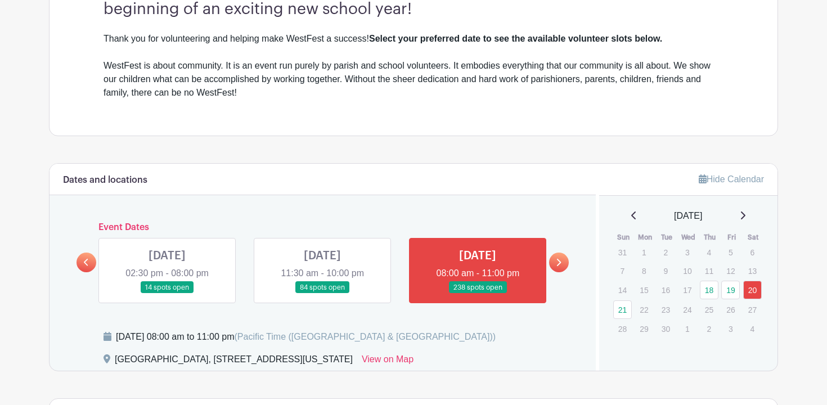
scroll to position [371, 0]
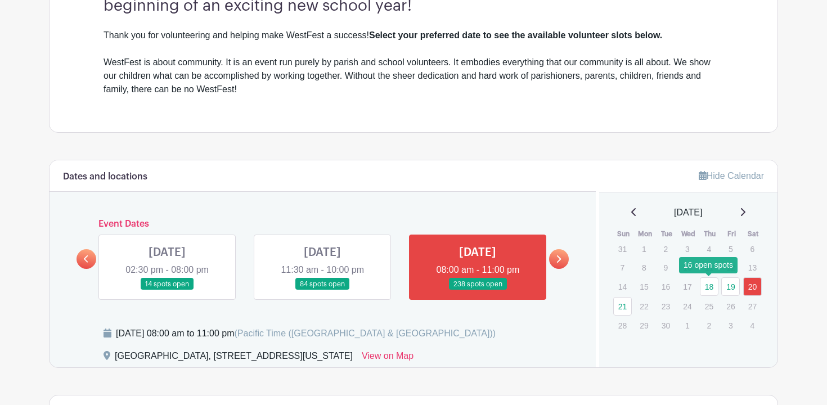
click at [707, 286] on link "18" at bounding box center [709, 286] width 19 height 19
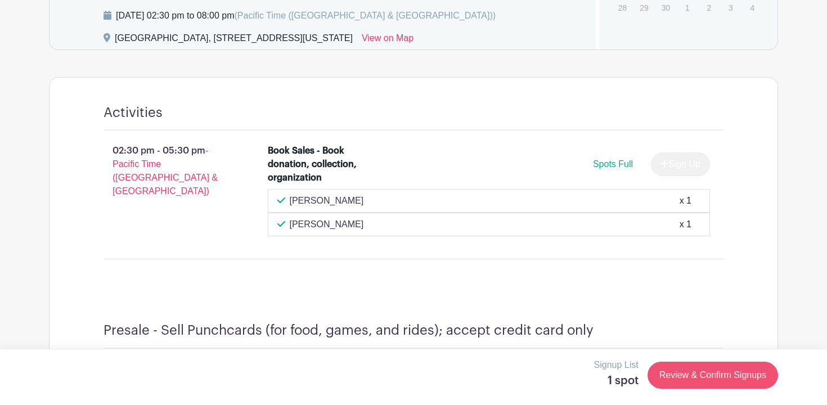
scroll to position [411, 0]
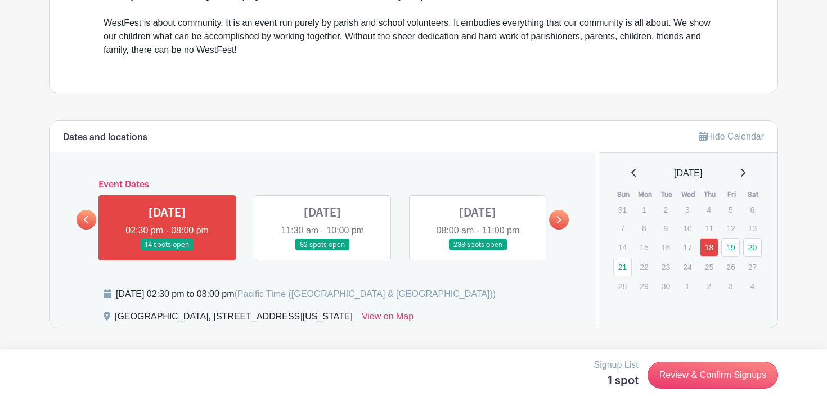
click at [322, 251] on link at bounding box center [322, 251] width 0 height 0
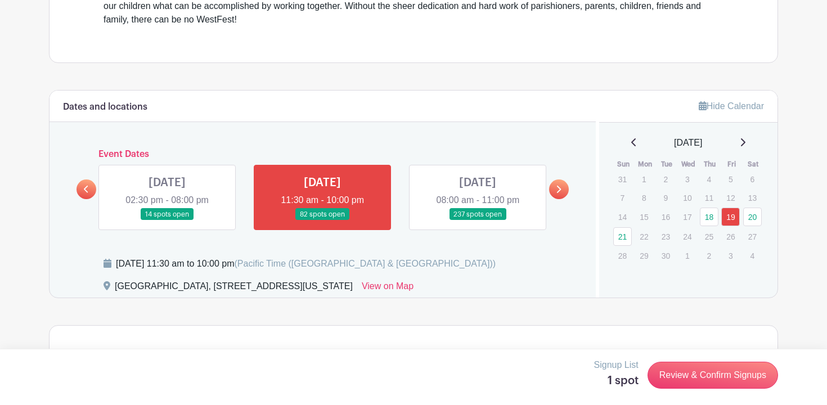
scroll to position [440, 0]
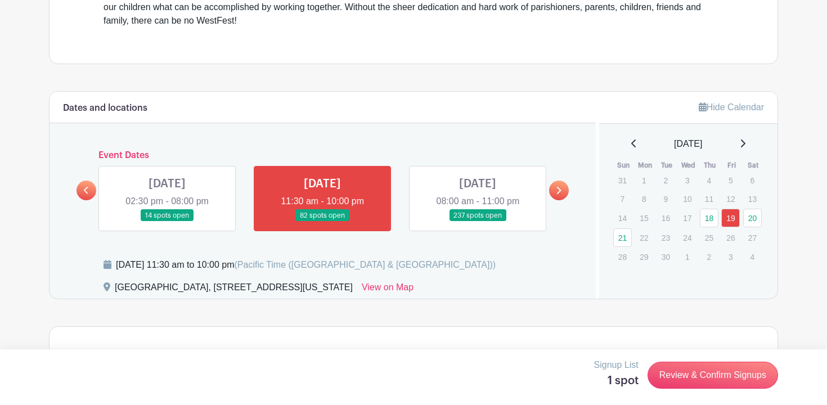
click at [180, 157] on div "THU Sep 18, 2025 02:30 pm - 08:00 pm 14 spots open FRI Sep 19, 2025 11:30 am - …" at bounding box center [322, 194] width 467 height 74
click at [167, 222] on link at bounding box center [167, 222] width 0 height 0
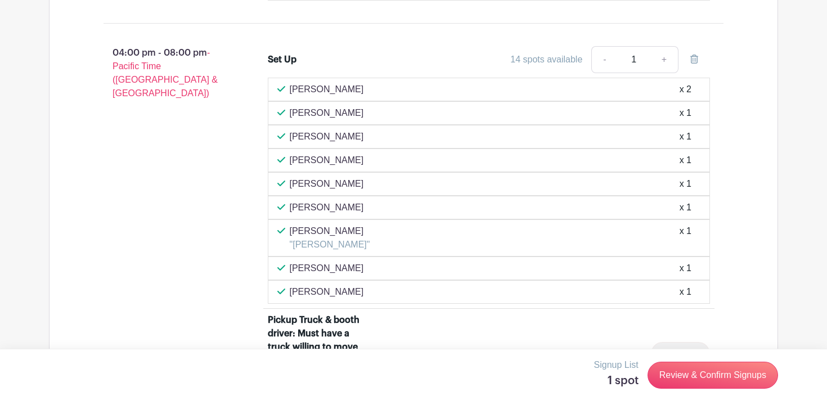
scroll to position [1422, 0]
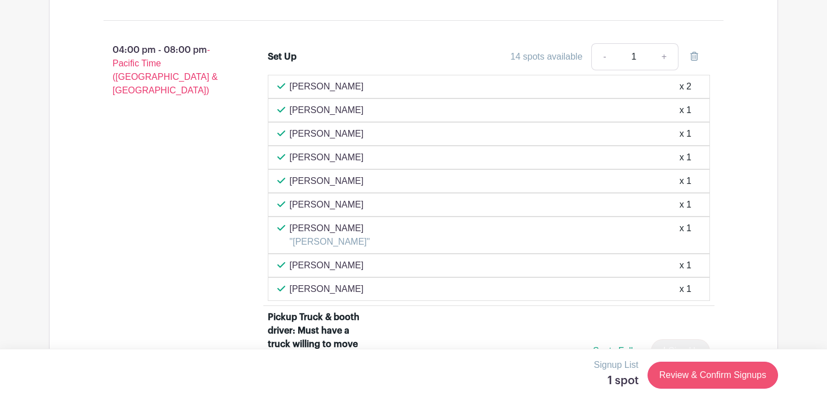
click at [697, 368] on link "Review & Confirm Signups" at bounding box center [713, 375] width 131 height 27
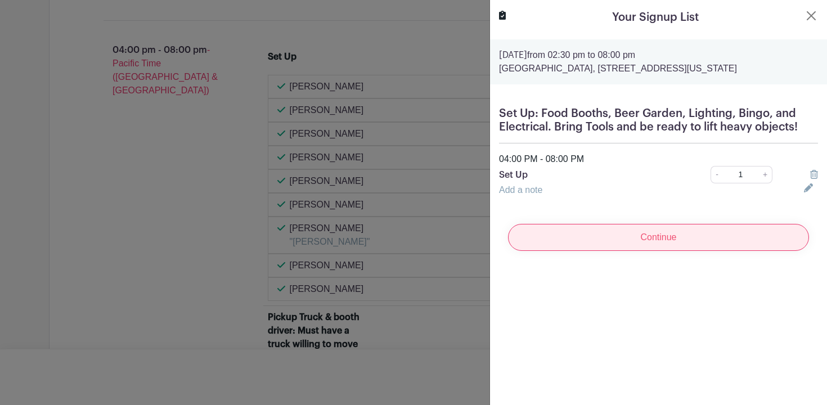
click at [662, 245] on input "Continue" at bounding box center [658, 237] width 301 height 27
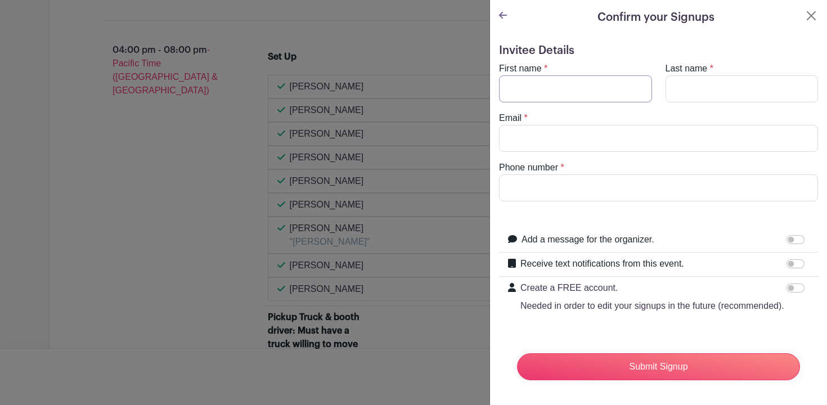
type input "W"
type input "[PERSON_NAME]"
type input "Nakich"
click at [494, 133] on div "Email *" at bounding box center [658, 131] width 333 height 41
type input "[PERSON_NAME][EMAIL_ADDRESS][PERSON_NAME][DOMAIN_NAME]"
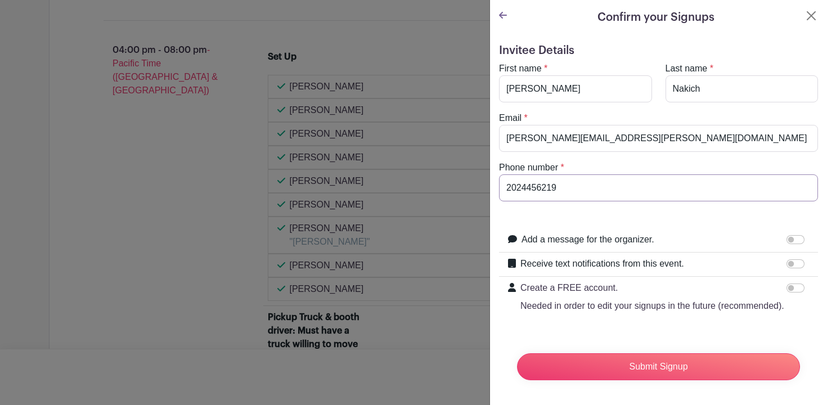
type input "2024456219"
click at [665, 342] on form "Invitee Details First name * [PERSON_NAME] Last name * [PERSON_NAME] Email * [P…" at bounding box center [658, 217] width 319 height 346
click at [651, 364] on input "Submit Signup" at bounding box center [658, 366] width 283 height 27
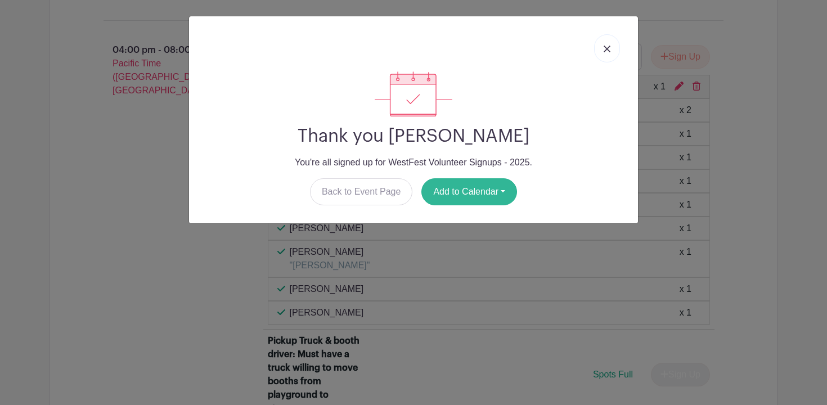
click at [479, 189] on button "Add to Calendar" at bounding box center [470, 191] width 96 height 27
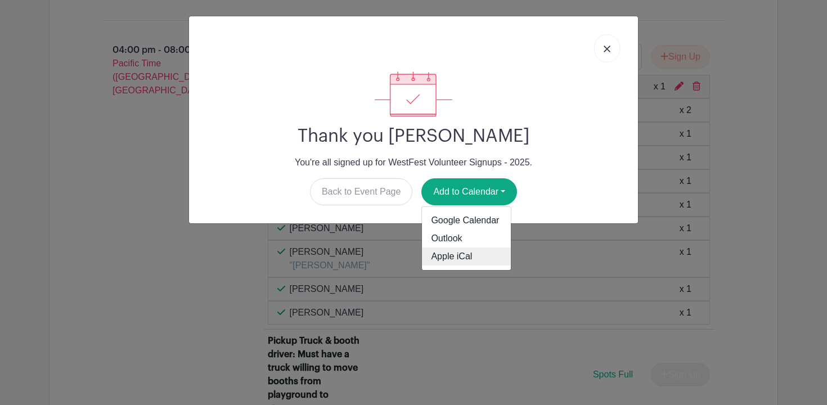
click at [468, 254] on link "Apple iCal" at bounding box center [466, 257] width 89 height 18
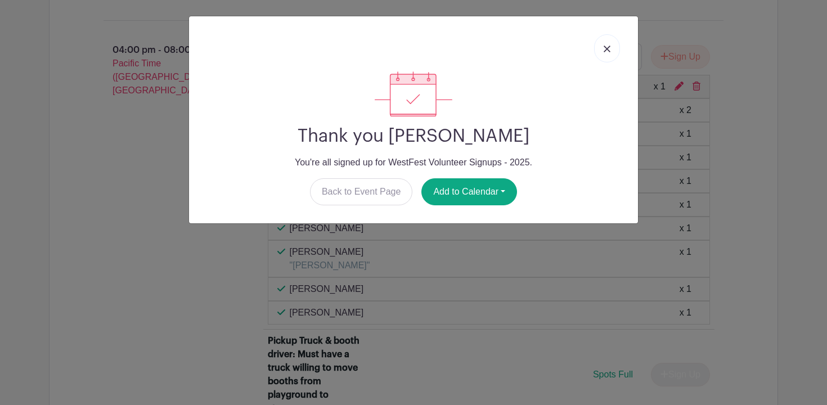
click at [607, 49] on img at bounding box center [607, 49] width 7 height 7
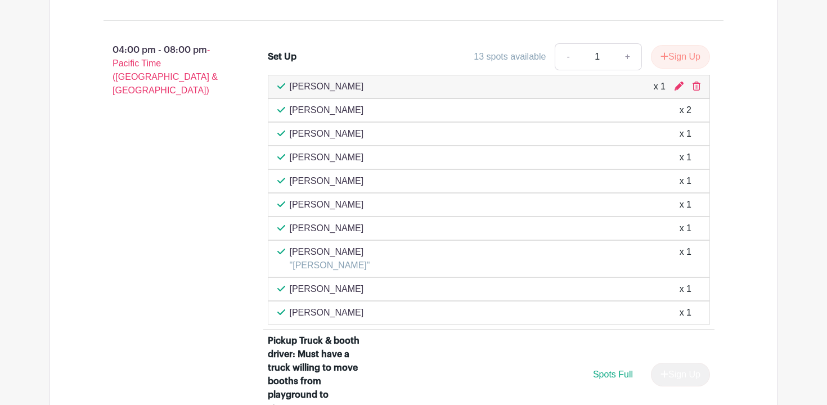
click at [147, 152] on div "04:00 pm - 08:00 pm - Pacific Time (US & Canada)" at bounding box center [168, 243] width 164 height 409
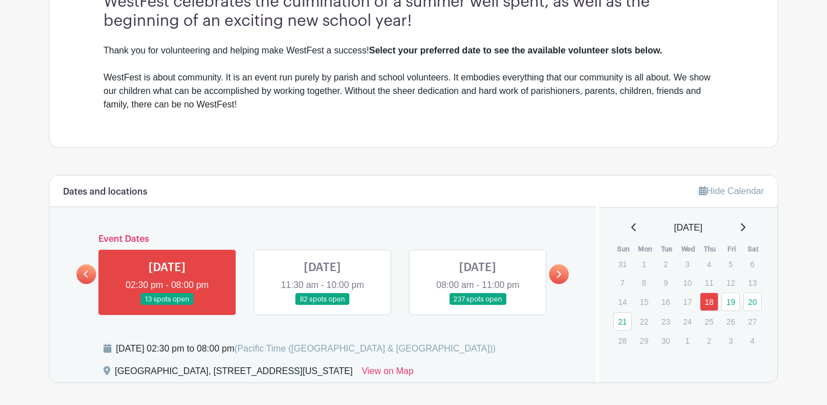
scroll to position [478, 0]
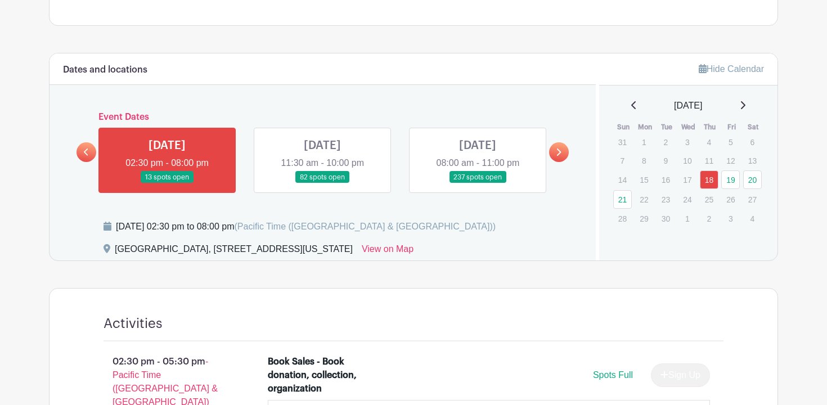
click at [478, 183] on link at bounding box center [478, 183] width 0 height 0
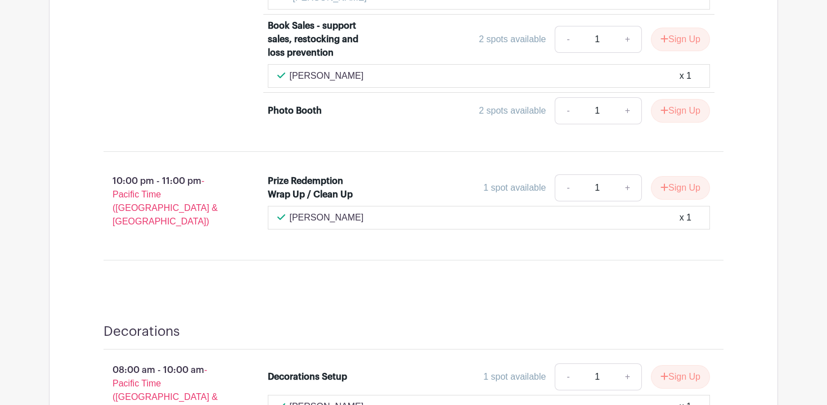
scroll to position [4525, 0]
